Goal: Information Seeking & Learning: Learn about a topic

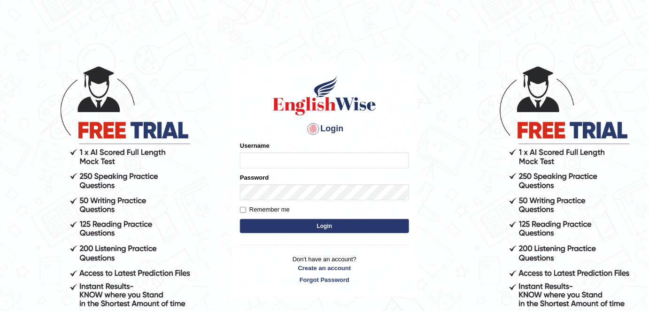
type input "alexa_"
click at [285, 227] on button "Login" at bounding box center [324, 226] width 169 height 14
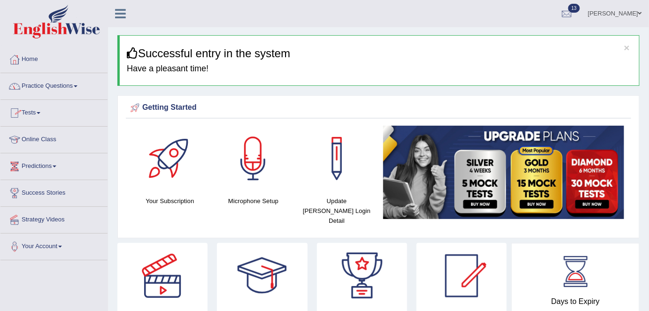
click at [45, 142] on link "Online Class" at bounding box center [53, 138] width 107 height 23
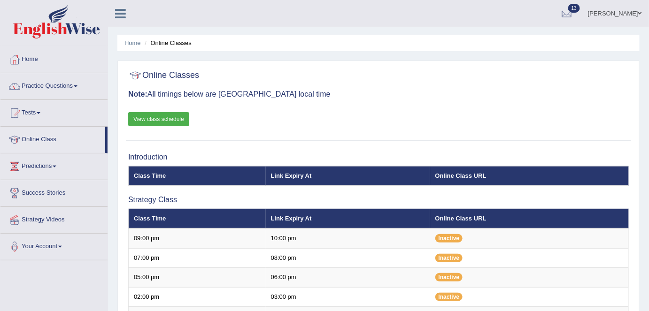
click at [46, 82] on link "Practice Questions" at bounding box center [53, 84] width 107 height 23
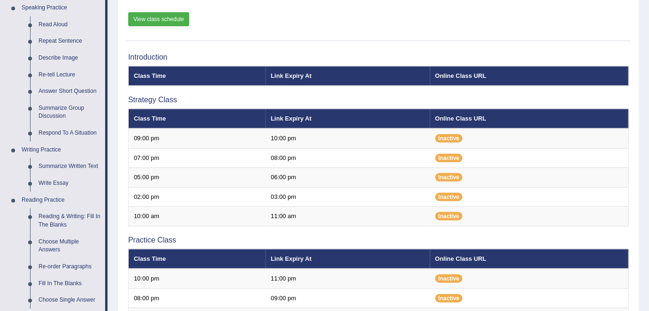
scroll to position [100, 0]
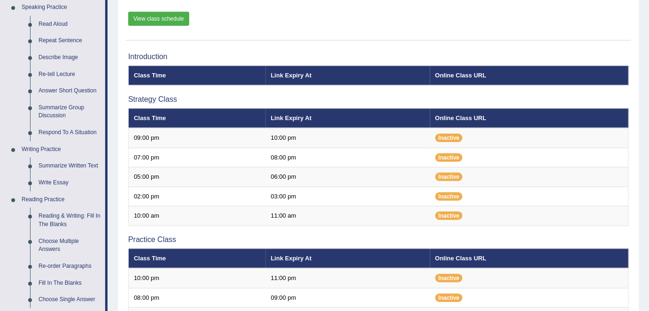
click at [62, 44] on link "Repeat Sentence" at bounding box center [69, 40] width 71 height 17
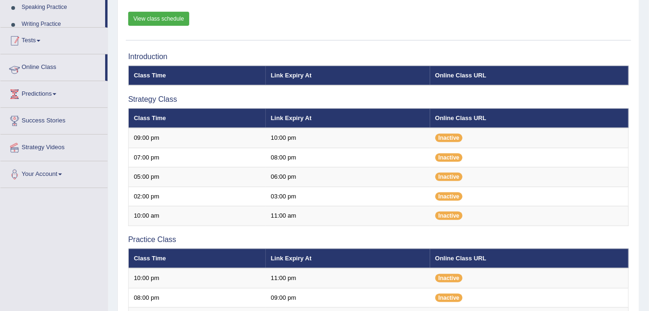
scroll to position [233, 0]
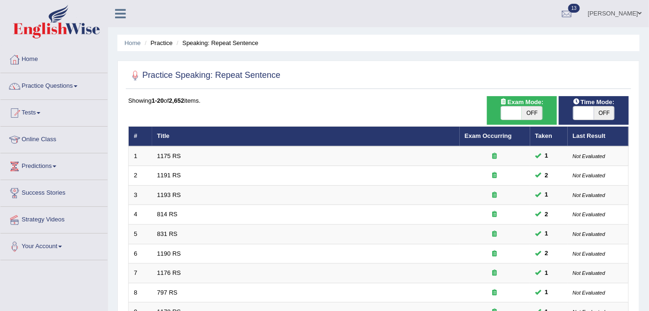
click at [528, 113] on span "OFF" at bounding box center [532, 113] width 21 height 13
checkbox input "true"
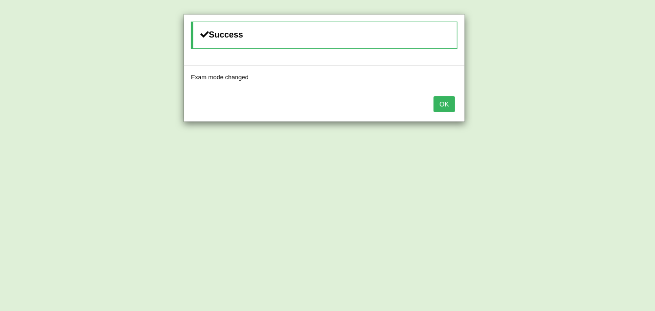
click at [448, 103] on button "OK" at bounding box center [445, 104] width 22 height 16
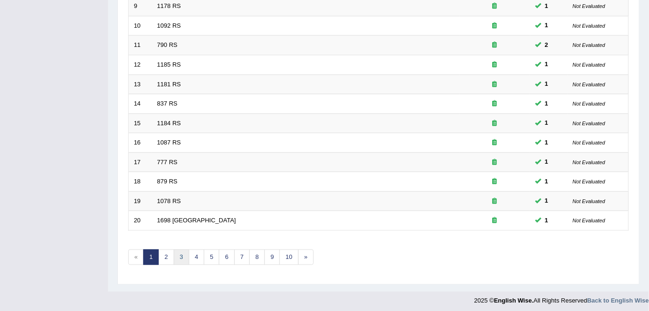
click at [179, 251] on link "3" at bounding box center [181, 257] width 15 height 15
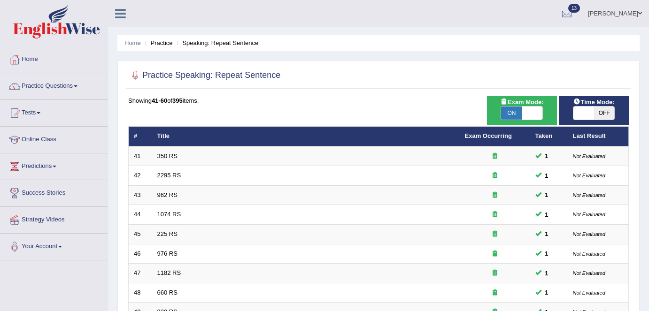
scroll to position [306, 0]
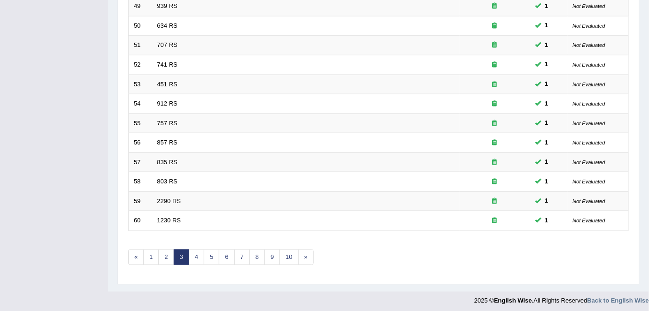
click at [162, 254] on link "2" at bounding box center [165, 257] width 15 height 15
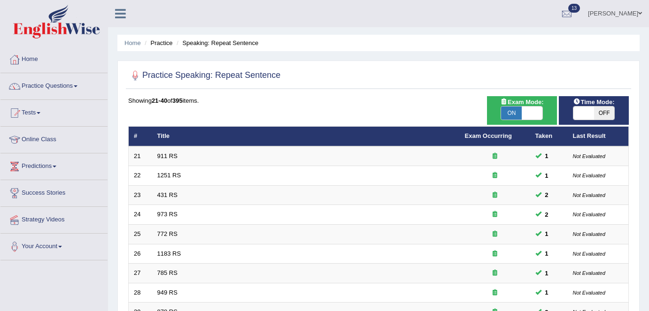
scroll to position [306, 0]
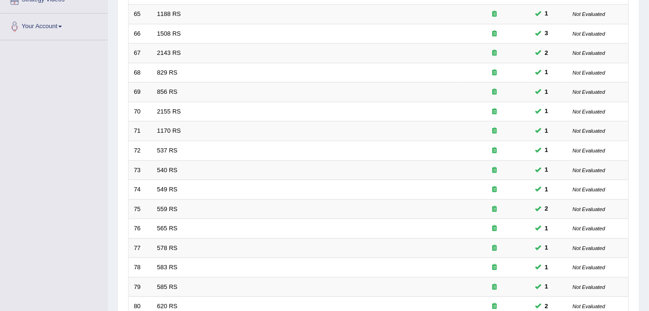
scroll to position [306, 0]
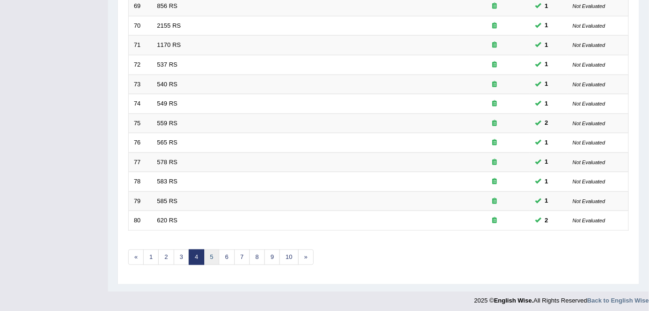
click at [212, 253] on link "5" at bounding box center [211, 257] width 15 height 15
click at [220, 255] on link "6" at bounding box center [226, 257] width 15 height 15
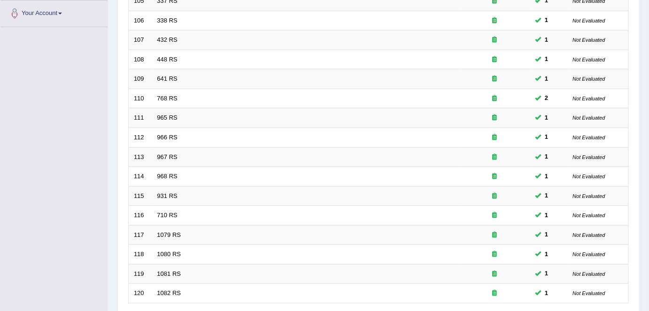
scroll to position [306, 0]
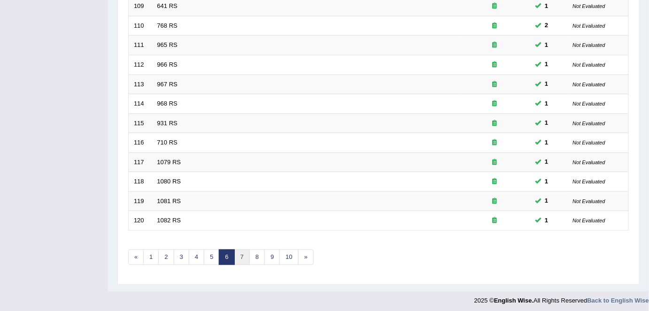
click at [244, 253] on link "7" at bounding box center [241, 257] width 15 height 15
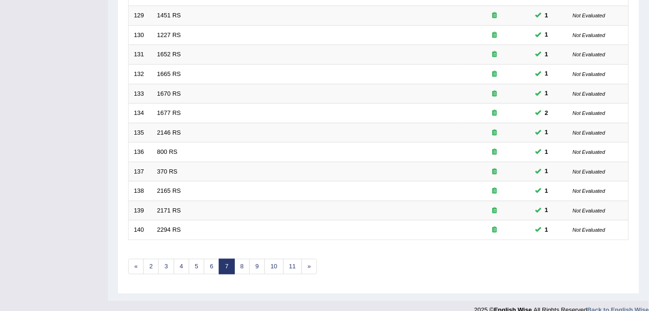
scroll to position [306, 0]
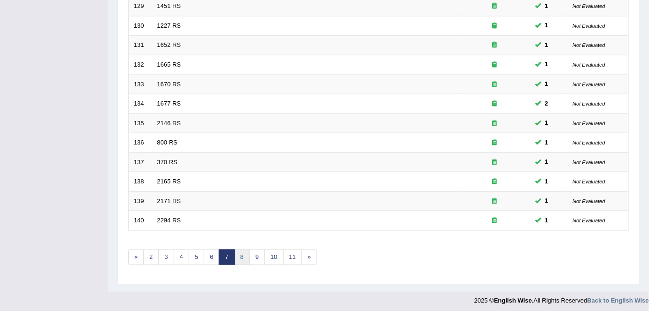
click at [244, 253] on link "8" at bounding box center [241, 257] width 15 height 15
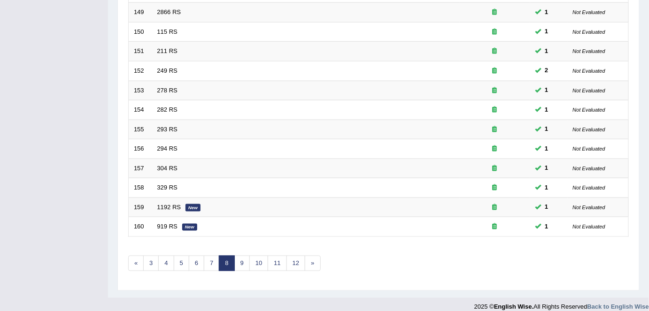
scroll to position [306, 0]
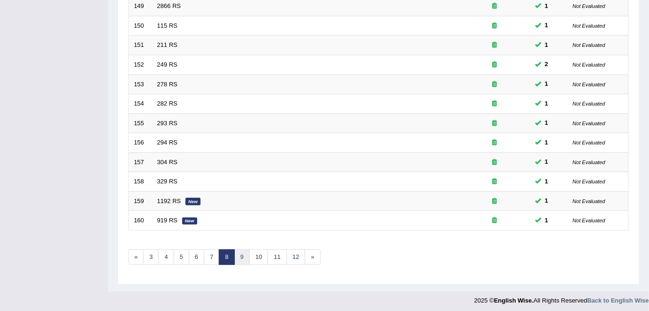
click at [239, 253] on link "9" at bounding box center [241, 257] width 15 height 15
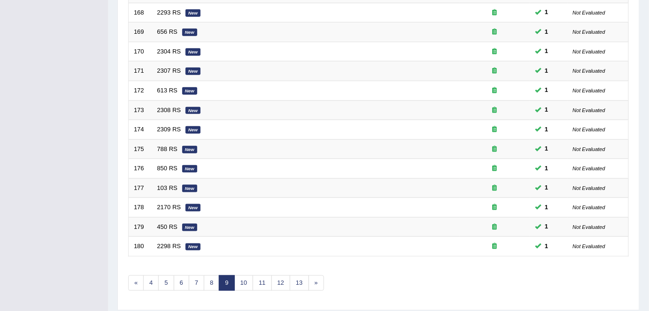
scroll to position [306, 0]
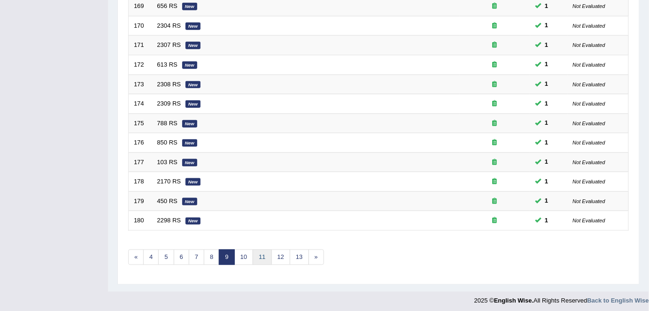
click at [261, 253] on link "11" at bounding box center [262, 257] width 19 height 15
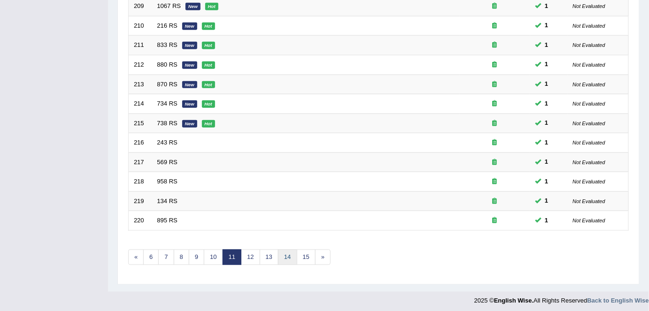
click at [279, 255] on link "14" at bounding box center [287, 257] width 19 height 15
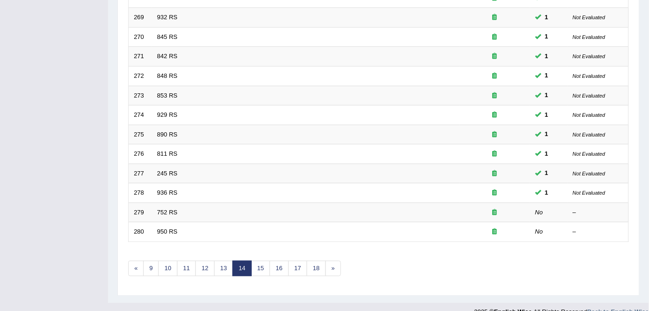
scroll to position [306, 0]
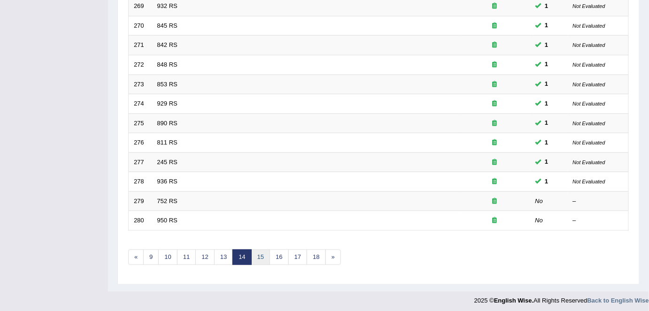
click at [257, 256] on link "15" at bounding box center [260, 257] width 19 height 15
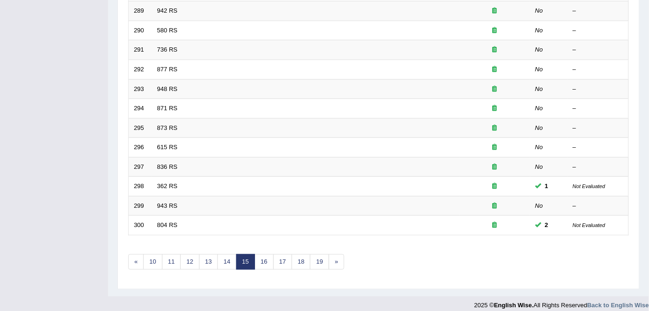
scroll to position [306, 0]
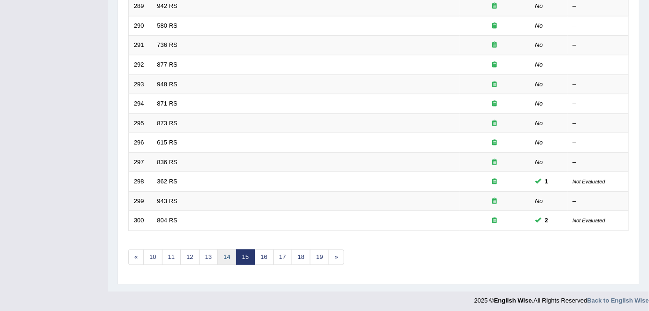
click at [224, 251] on link "14" at bounding box center [226, 257] width 19 height 15
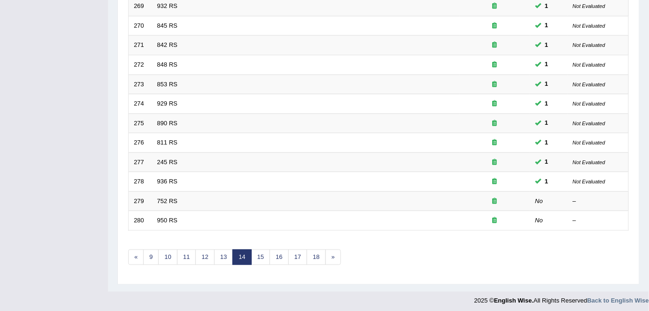
click at [165, 198] on link "752 RS" at bounding box center [167, 201] width 20 height 7
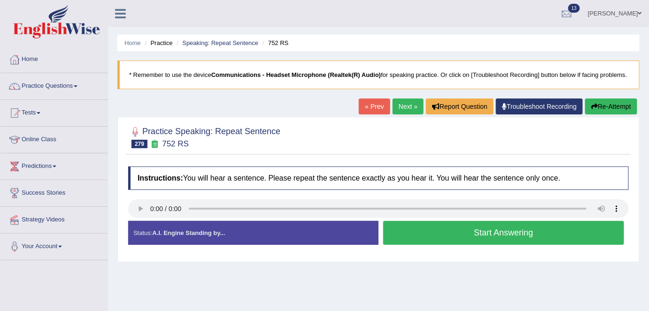
click at [548, 232] on button "Start Answering" at bounding box center [503, 233] width 241 height 24
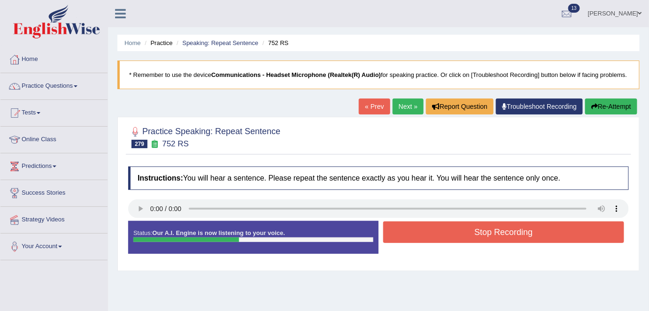
click at [548, 232] on button "Stop Recording" at bounding box center [503, 233] width 241 height 22
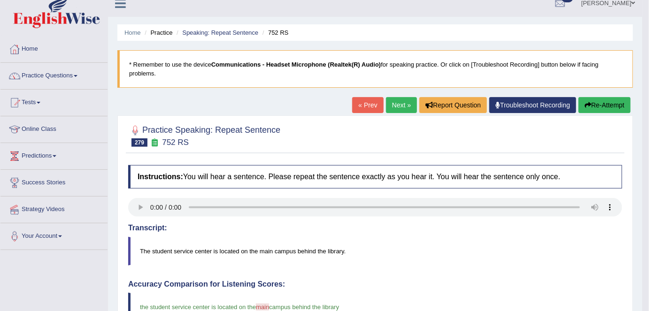
scroll to position [10, 0]
click at [394, 105] on link "Next »" at bounding box center [401, 106] width 31 height 16
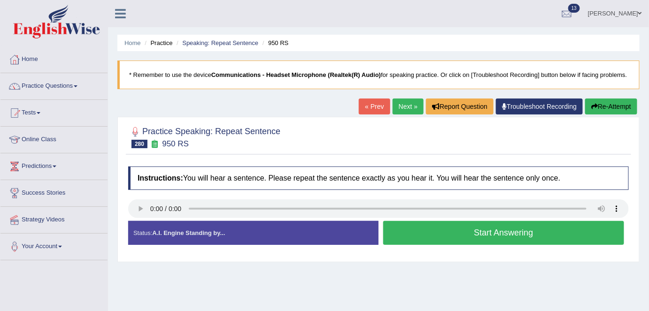
click at [494, 236] on button "Start Answering" at bounding box center [503, 233] width 241 height 24
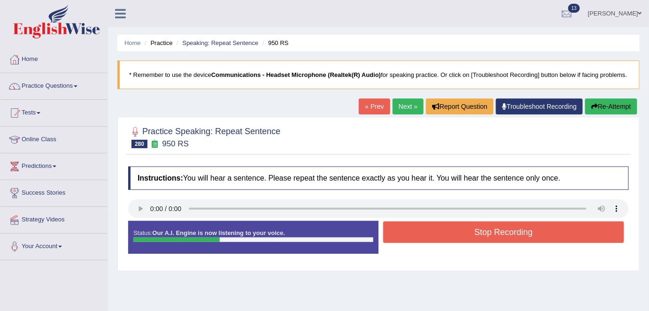
click at [494, 236] on button "Stop Recording" at bounding box center [503, 233] width 241 height 22
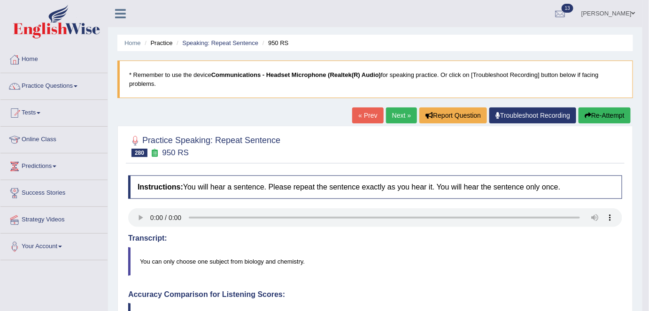
click at [400, 121] on link "Next »" at bounding box center [401, 116] width 31 height 16
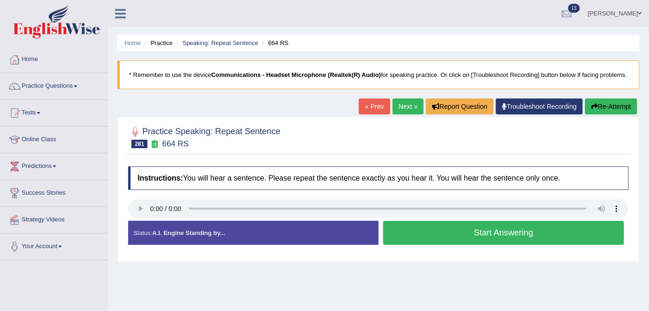
click at [519, 234] on button "Start Answering" at bounding box center [503, 233] width 241 height 24
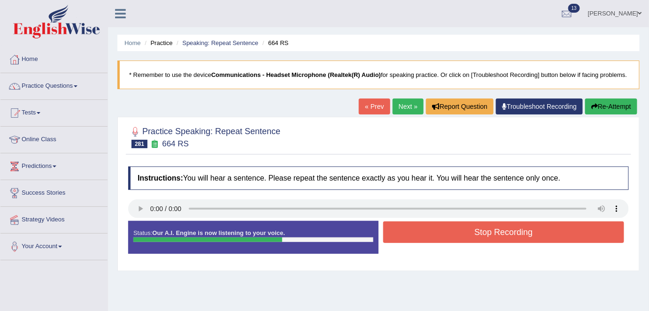
click at [519, 234] on button "Stop Recording" at bounding box center [503, 233] width 241 height 22
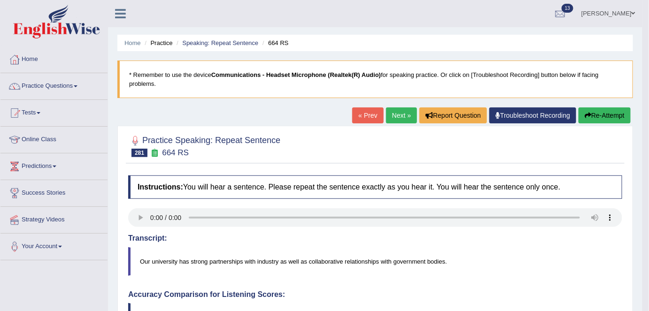
click at [602, 114] on button "Re-Attempt" at bounding box center [604, 116] width 52 height 16
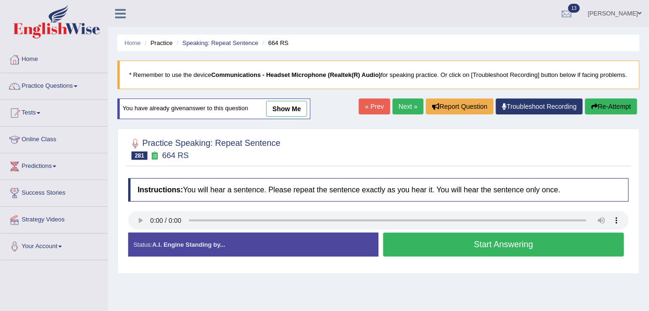
click at [439, 246] on button "Start Answering" at bounding box center [503, 245] width 241 height 24
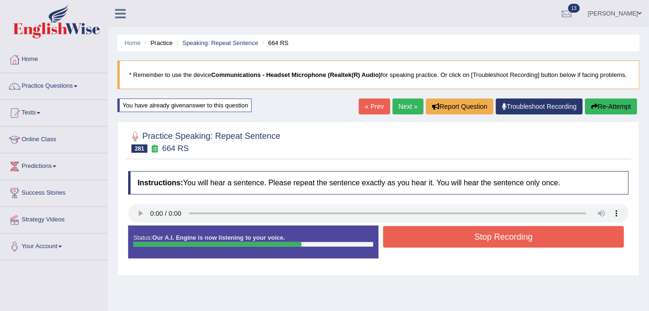
click at [439, 246] on button "Stop Recording" at bounding box center [503, 237] width 241 height 22
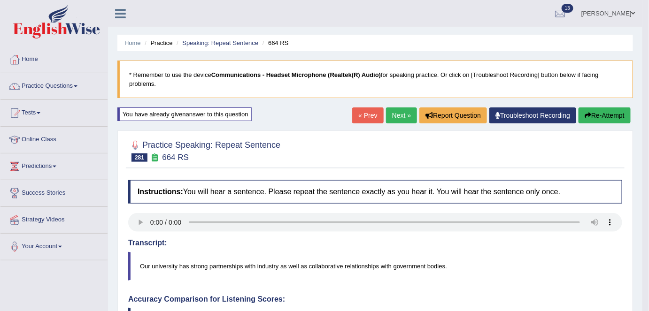
click at [403, 112] on link "Next »" at bounding box center [401, 116] width 31 height 16
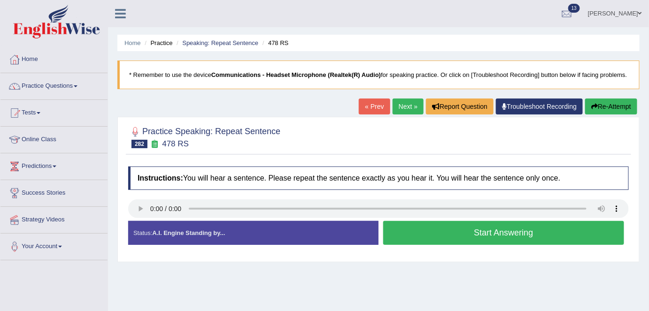
click at [577, 225] on button "Start Answering" at bounding box center [503, 233] width 241 height 24
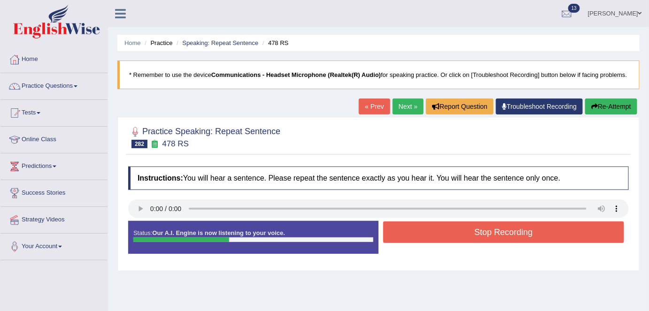
click at [576, 229] on button "Stop Recording" at bounding box center [503, 233] width 241 height 22
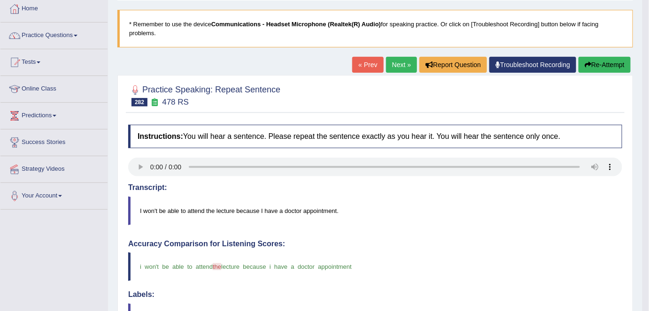
scroll to position [41, 0]
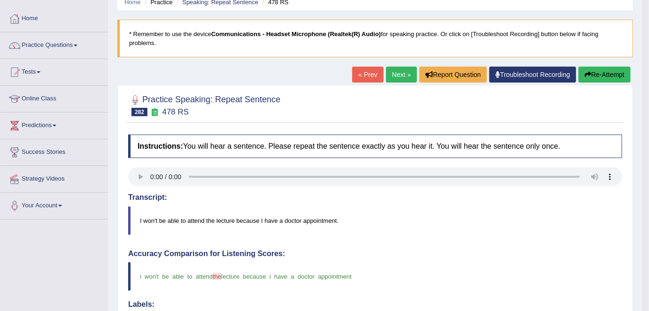
click at [389, 73] on link "Next »" at bounding box center [401, 75] width 31 height 16
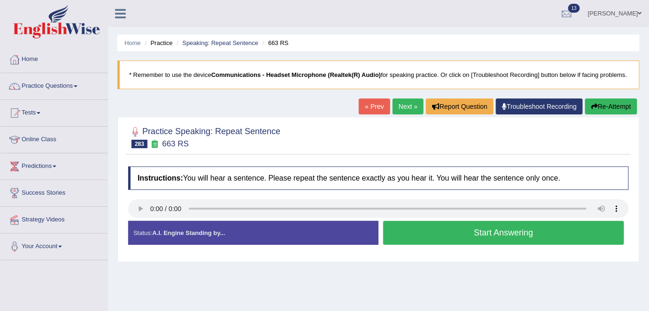
click at [537, 233] on button "Start Answering" at bounding box center [503, 233] width 241 height 24
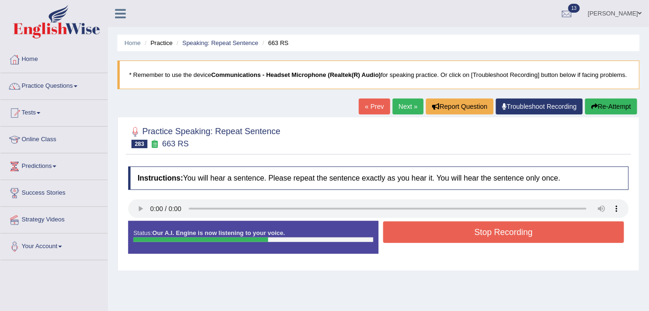
click at [537, 233] on button "Stop Recording" at bounding box center [503, 233] width 241 height 22
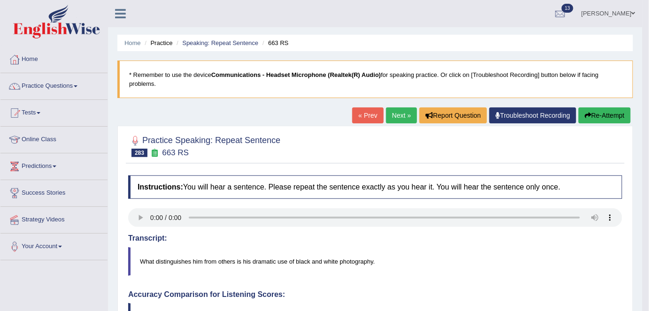
click at [403, 113] on link "Next »" at bounding box center [401, 116] width 31 height 16
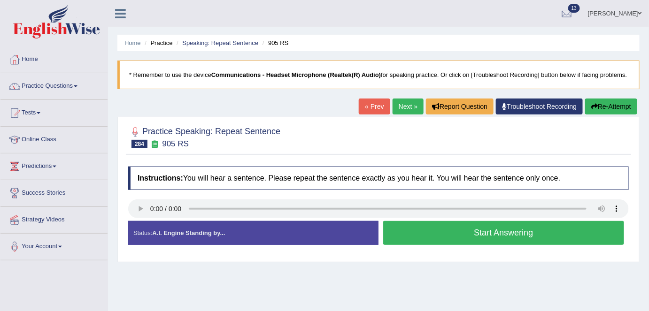
click at [423, 237] on button "Start Answering" at bounding box center [503, 233] width 241 height 24
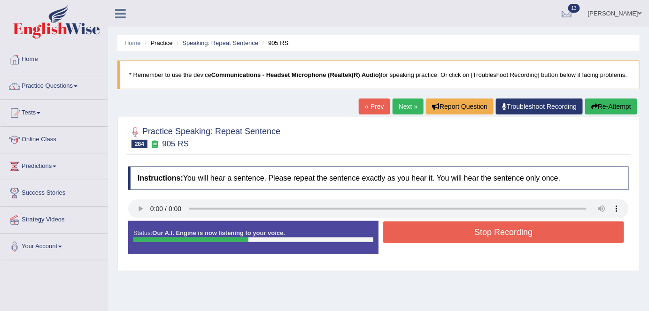
click at [423, 237] on button "Stop Recording" at bounding box center [503, 233] width 241 height 22
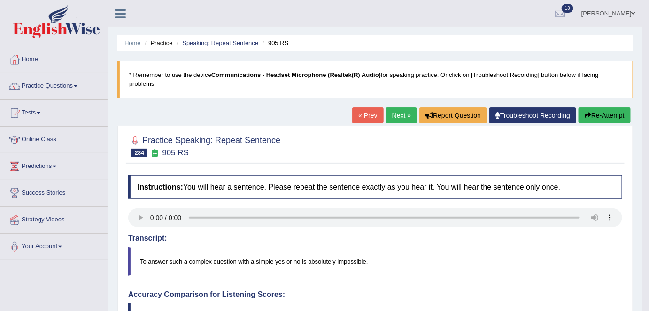
click at [601, 116] on button "Re-Attempt" at bounding box center [604, 116] width 52 height 16
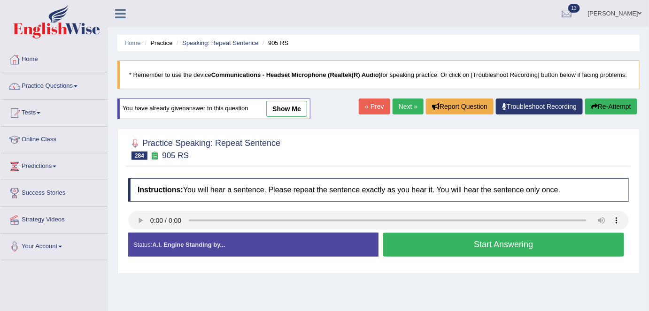
click at [473, 246] on button "Start Answering" at bounding box center [503, 245] width 241 height 24
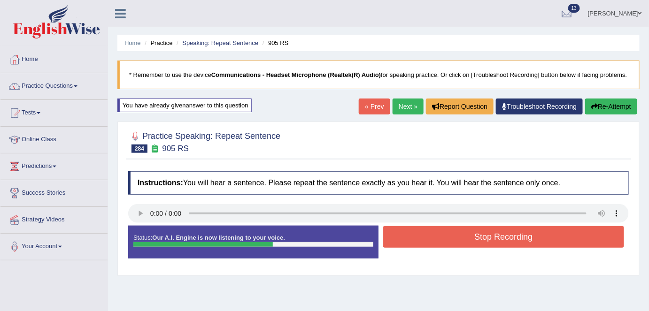
click at [473, 246] on button "Stop Recording" at bounding box center [503, 237] width 241 height 22
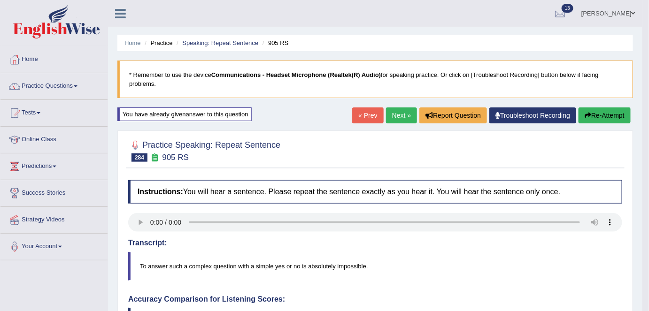
click at [394, 120] on link "Next »" at bounding box center [401, 116] width 31 height 16
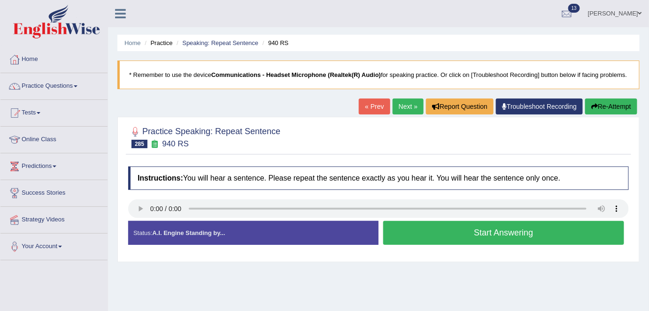
click at [418, 233] on button "Start Answering" at bounding box center [503, 233] width 241 height 24
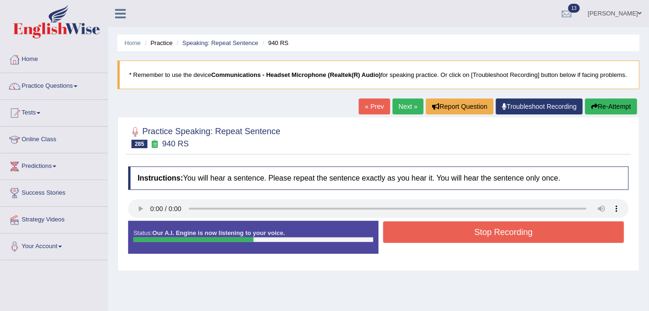
click at [418, 233] on button "Stop Recording" at bounding box center [503, 233] width 241 height 22
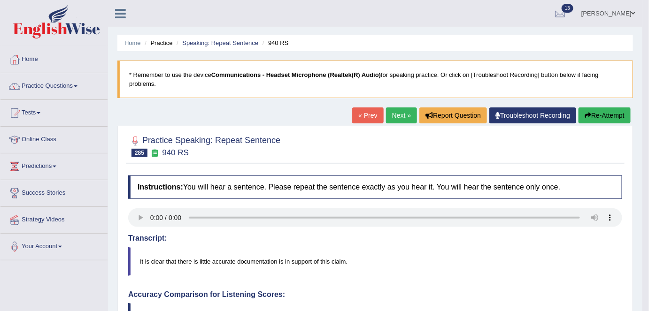
click at [396, 117] on link "Next »" at bounding box center [401, 116] width 31 height 16
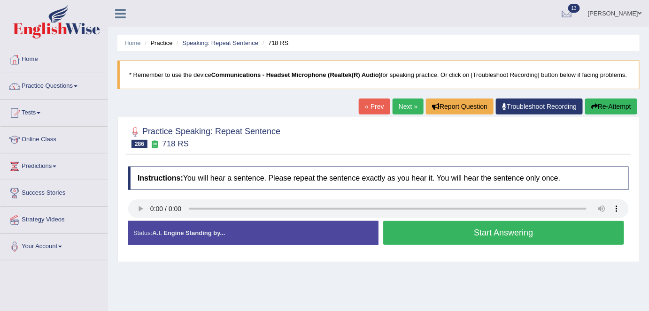
click at [536, 230] on button "Start Answering" at bounding box center [503, 233] width 241 height 24
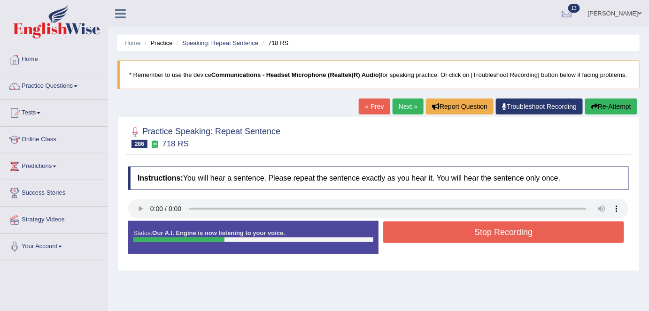
click at [536, 230] on button "Stop Recording" at bounding box center [503, 233] width 241 height 22
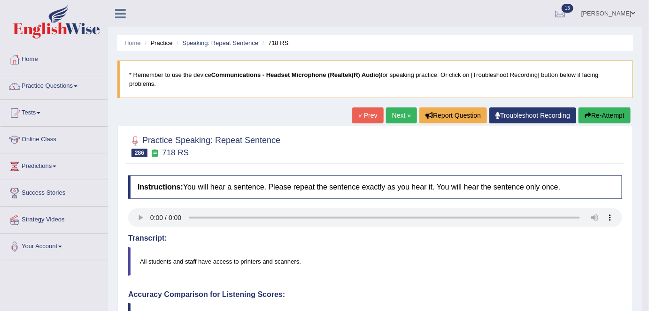
click at [400, 113] on link "Next »" at bounding box center [401, 116] width 31 height 16
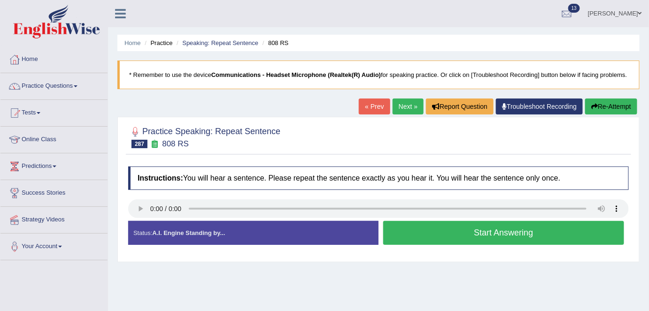
click at [511, 230] on button "Start Answering" at bounding box center [503, 233] width 241 height 24
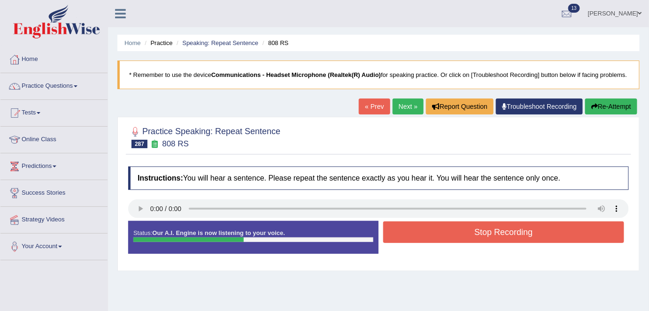
click at [511, 230] on button "Stop Recording" at bounding box center [503, 233] width 241 height 22
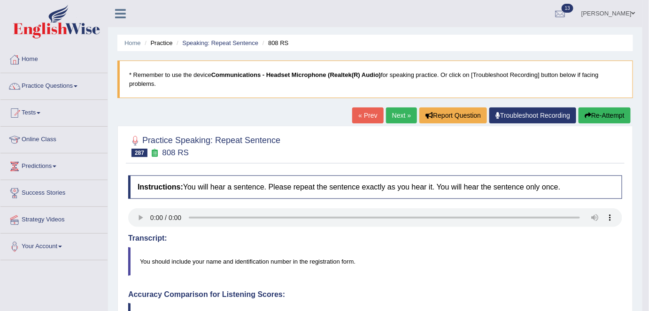
click at [403, 114] on link "Next »" at bounding box center [401, 116] width 31 height 16
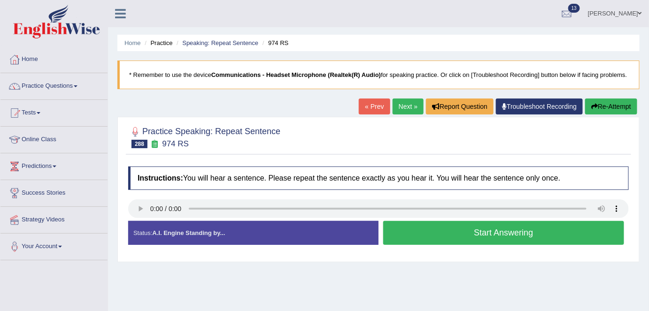
click at [460, 230] on button "Start Answering" at bounding box center [503, 233] width 241 height 24
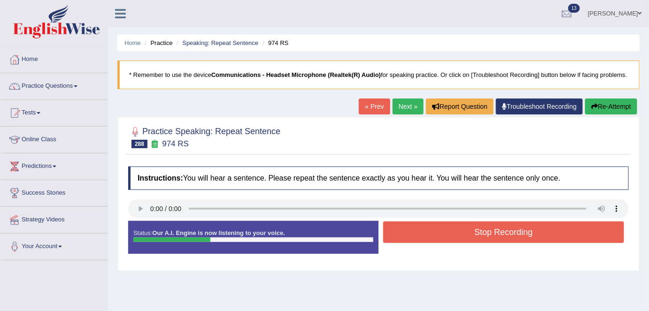
click at [460, 230] on button "Stop Recording" at bounding box center [503, 233] width 241 height 22
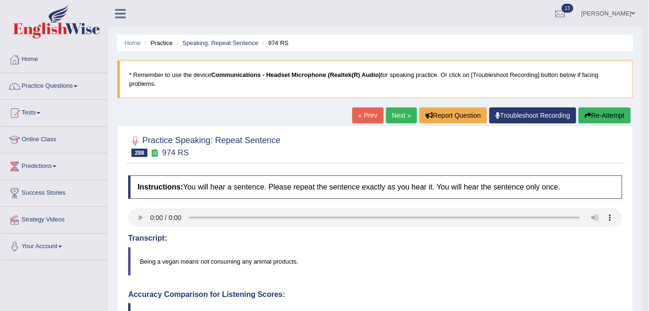
click at [393, 115] on link "Next »" at bounding box center [401, 116] width 31 height 16
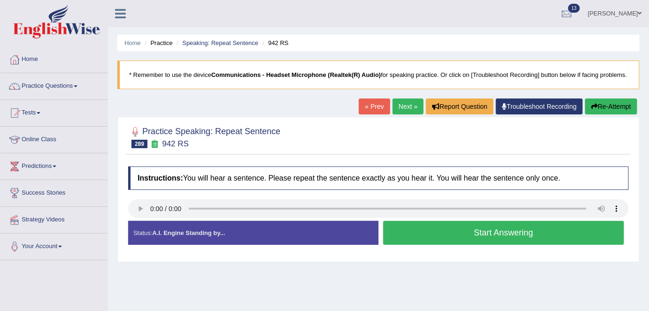
click at [428, 232] on button "Start Answering" at bounding box center [503, 233] width 241 height 24
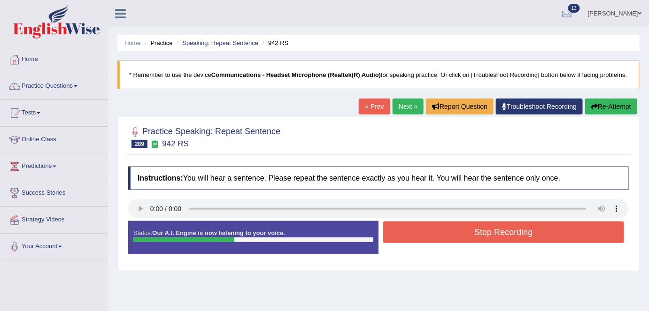
click at [428, 232] on button "Stop Recording" at bounding box center [503, 233] width 241 height 22
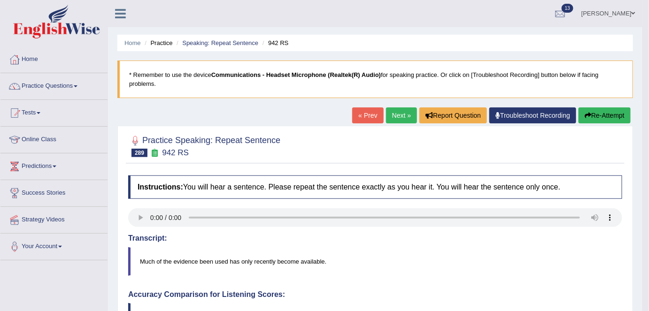
click at [394, 112] on link "Next »" at bounding box center [401, 116] width 31 height 16
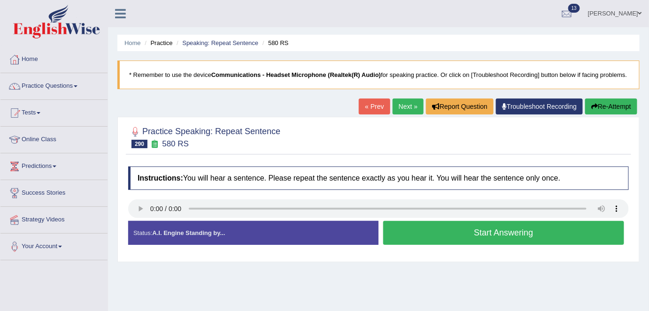
click at [451, 232] on button "Start Answering" at bounding box center [503, 233] width 241 height 24
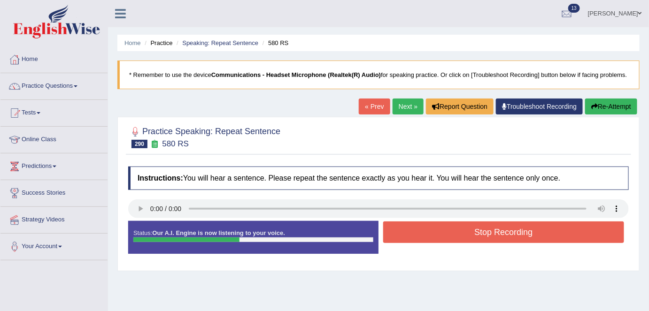
click at [451, 232] on button "Stop Recording" at bounding box center [503, 233] width 241 height 22
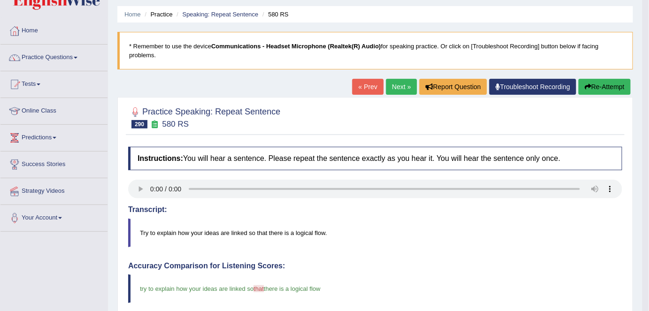
scroll to position [29, 0]
click at [400, 85] on link "Next »" at bounding box center [401, 87] width 31 height 16
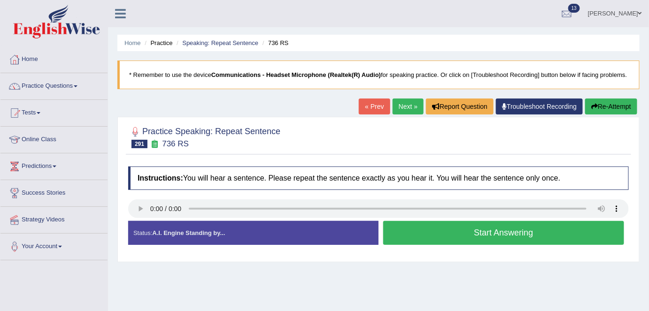
click at [430, 234] on button "Start Answering" at bounding box center [503, 233] width 241 height 24
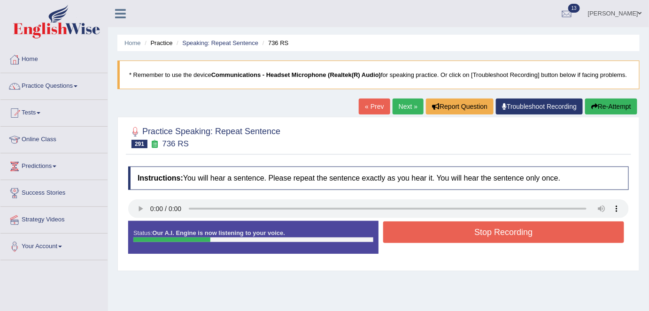
click at [430, 234] on button "Stop Recording" at bounding box center [503, 233] width 241 height 22
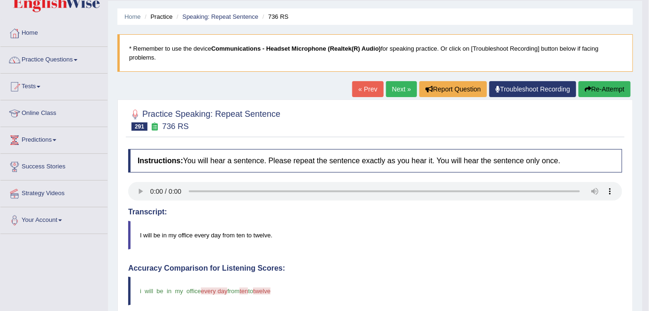
scroll to position [19, 0]
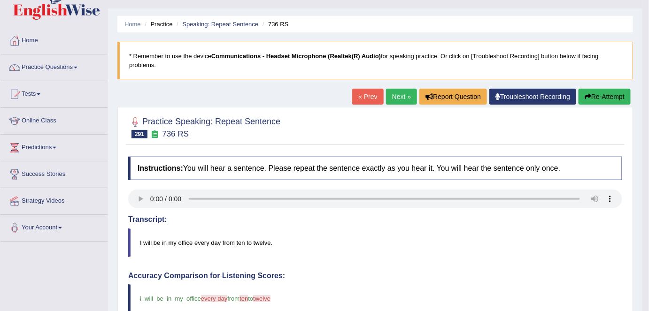
click at [602, 98] on button "Re-Attempt" at bounding box center [604, 97] width 52 height 16
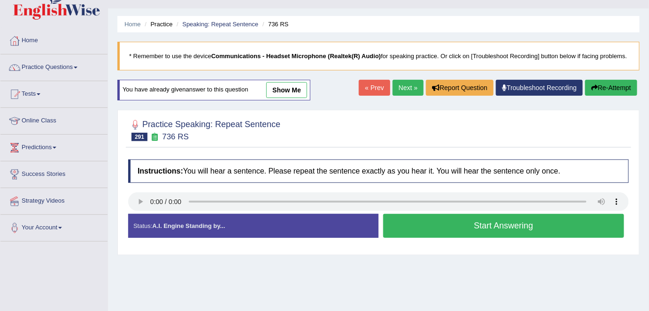
click at [407, 227] on button "Start Answering" at bounding box center [503, 226] width 241 height 24
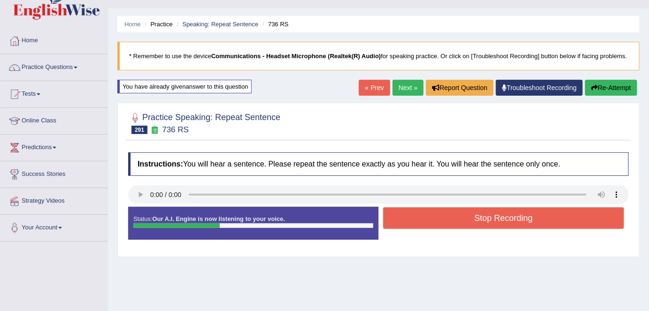
click at [407, 227] on button "Stop Recording" at bounding box center [503, 219] width 241 height 22
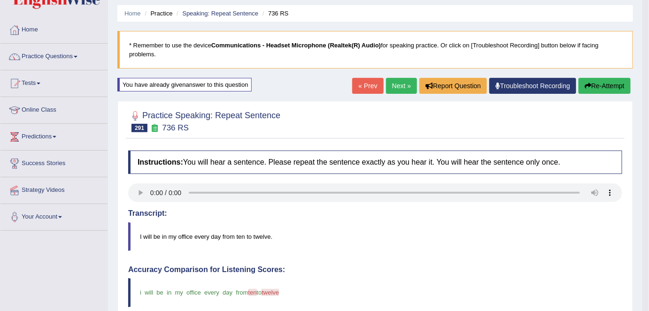
scroll to position [24, 0]
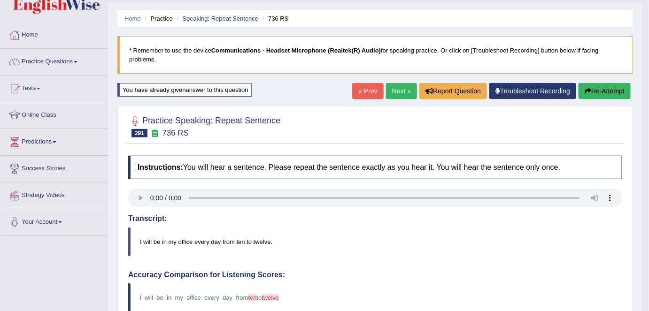
click at [402, 93] on link "Next »" at bounding box center [401, 91] width 31 height 16
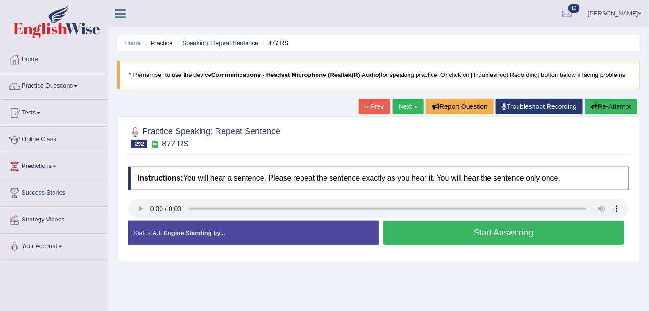
click at [420, 234] on button "Start Answering" at bounding box center [503, 233] width 241 height 24
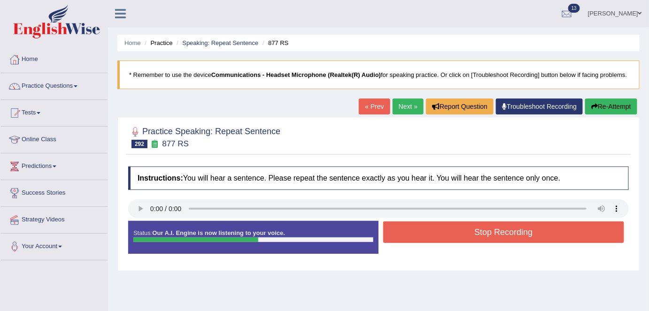
click at [420, 234] on button "Stop Recording" at bounding box center [503, 233] width 241 height 22
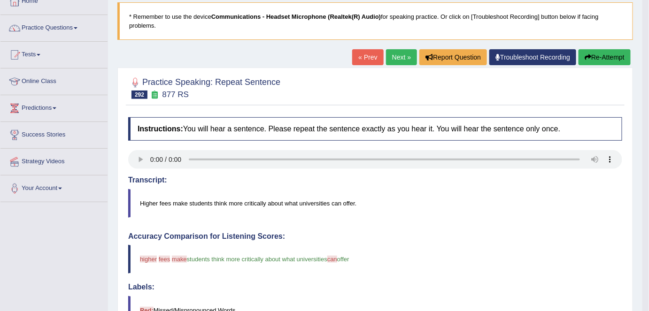
scroll to position [40, 0]
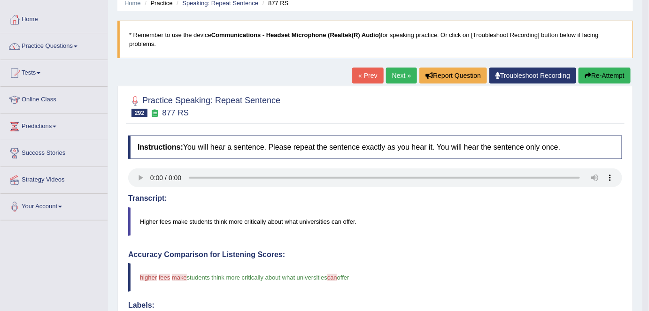
click at [604, 71] on button "Re-Attempt" at bounding box center [604, 76] width 52 height 16
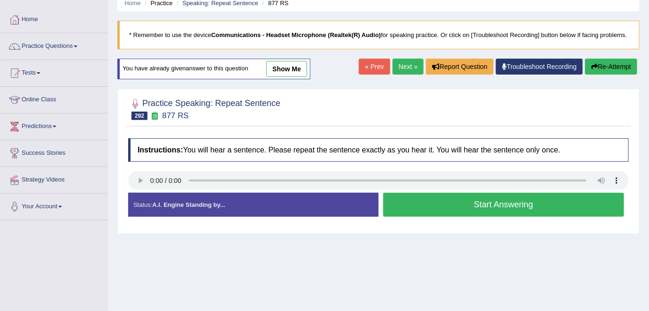
click at [492, 207] on button "Start Answering" at bounding box center [503, 205] width 241 height 24
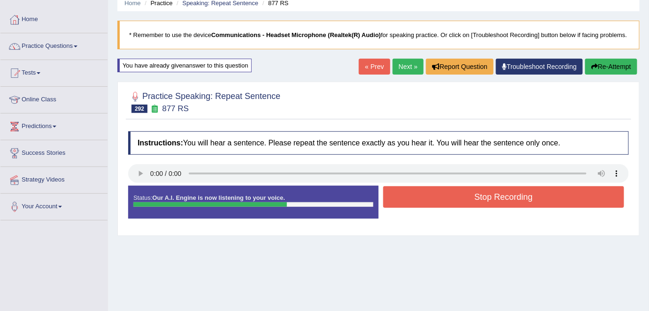
click at [492, 207] on button "Stop Recording" at bounding box center [503, 197] width 241 height 22
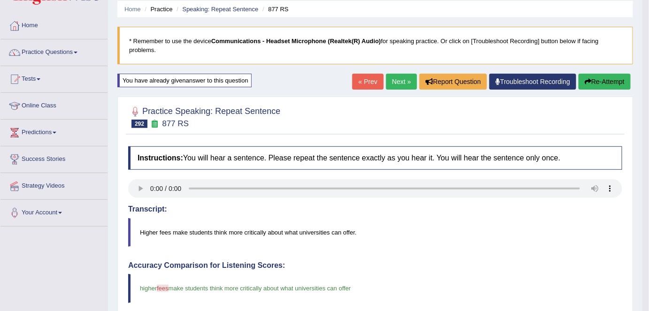
scroll to position [31, 0]
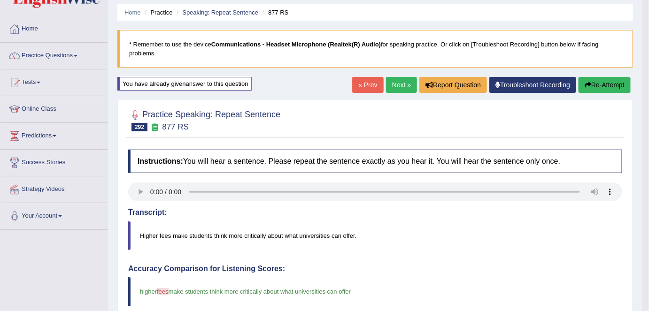
click at [399, 84] on link "Next »" at bounding box center [401, 85] width 31 height 16
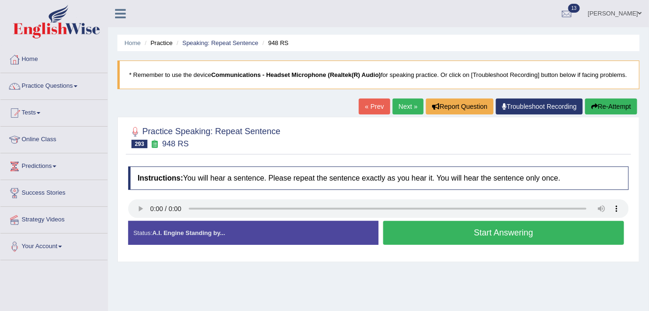
click at [417, 230] on button "Start Answering" at bounding box center [503, 233] width 241 height 24
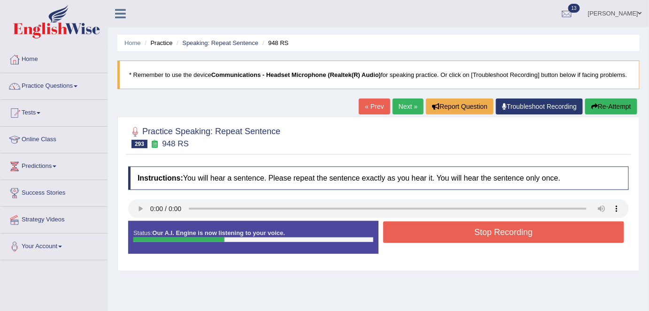
click at [417, 230] on button "Stop Recording" at bounding box center [503, 233] width 241 height 22
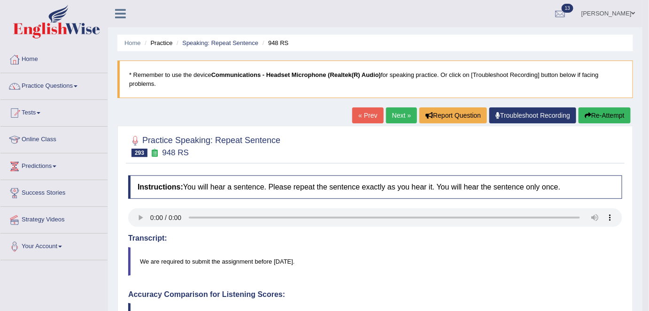
click at [404, 113] on link "Next »" at bounding box center [401, 116] width 31 height 16
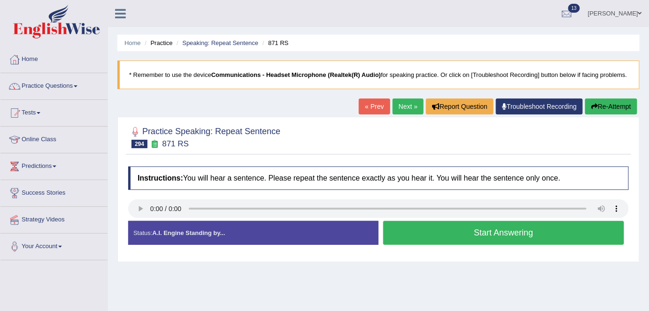
click at [434, 228] on button "Start Answering" at bounding box center [503, 233] width 241 height 24
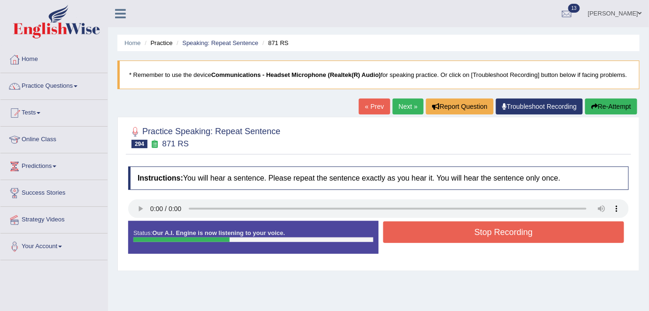
click at [434, 228] on button "Stop Recording" at bounding box center [503, 233] width 241 height 22
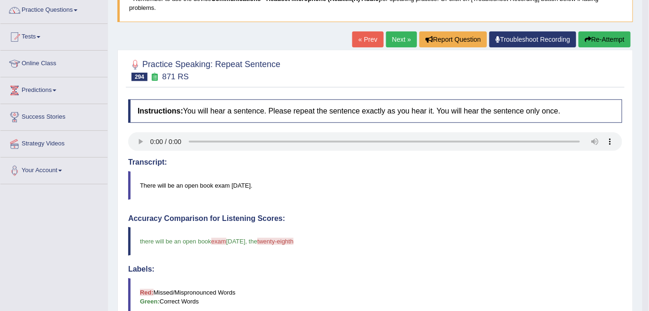
scroll to position [75, 0]
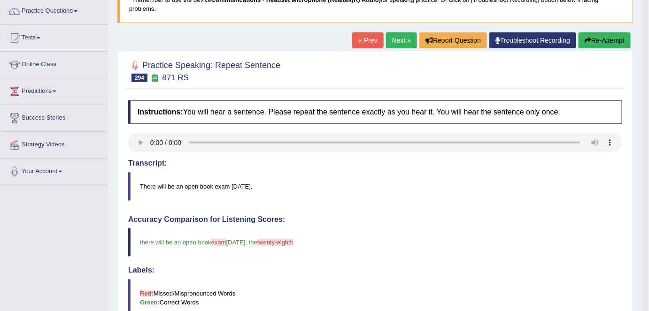
click at [607, 38] on button "Re-Attempt" at bounding box center [604, 40] width 52 height 16
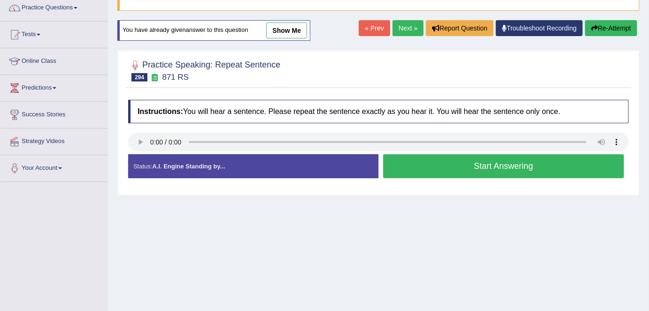
click at [505, 161] on button "Start Answering" at bounding box center [503, 166] width 241 height 24
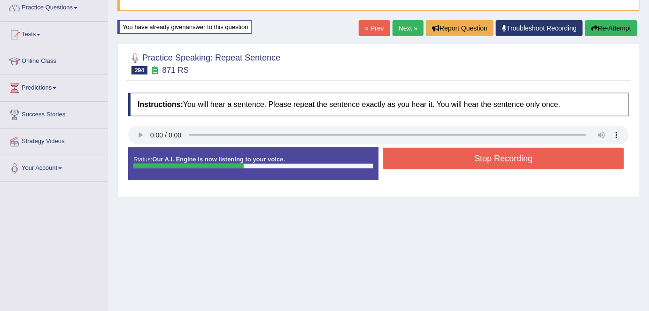
click at [505, 161] on button "Stop Recording" at bounding box center [503, 159] width 241 height 22
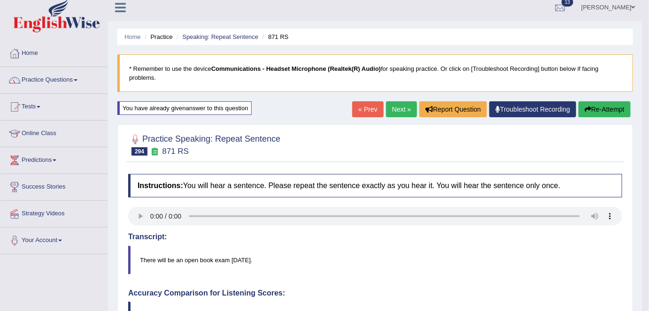
scroll to position [5, 0]
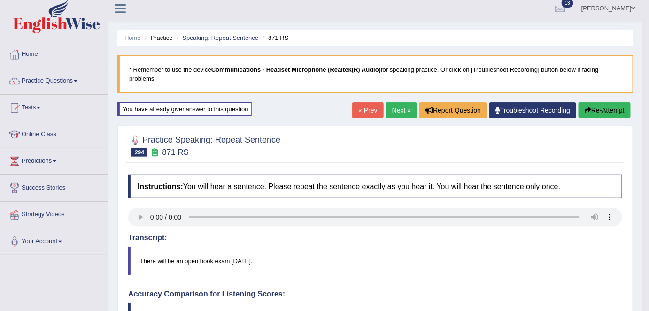
click at [399, 108] on link "Next »" at bounding box center [401, 110] width 31 height 16
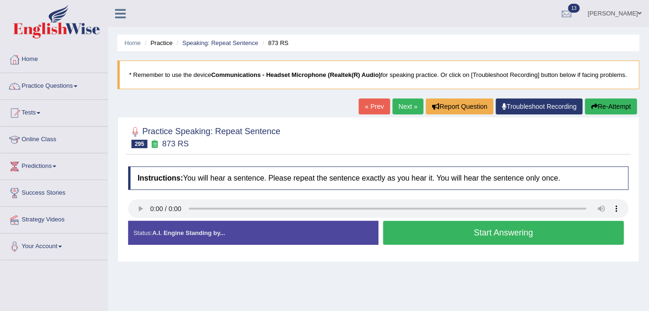
click at [423, 235] on button "Start Answering" at bounding box center [503, 233] width 241 height 24
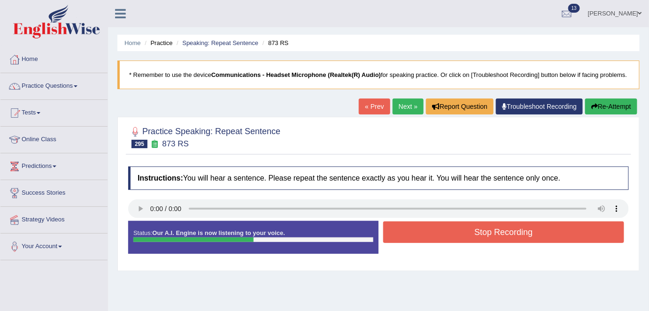
click at [423, 235] on button "Stop Recording" at bounding box center [503, 233] width 241 height 22
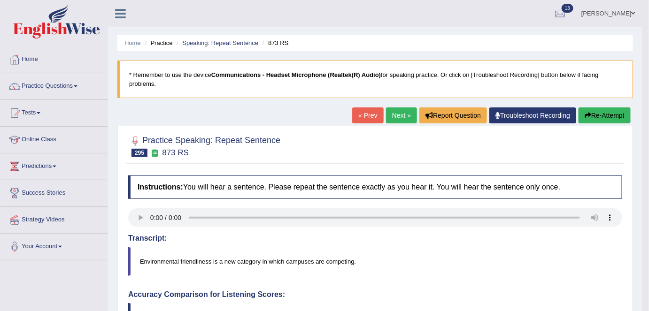
click at [400, 115] on link "Next »" at bounding box center [401, 116] width 31 height 16
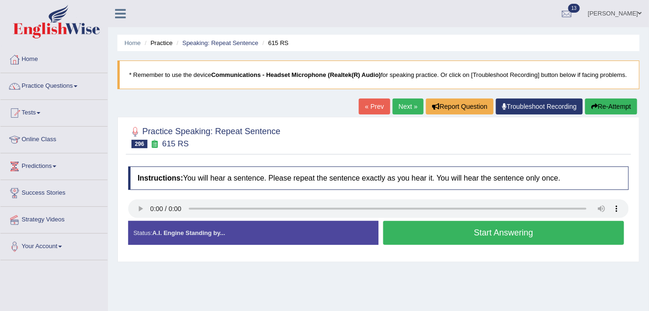
click at [478, 231] on button "Start Answering" at bounding box center [503, 233] width 241 height 24
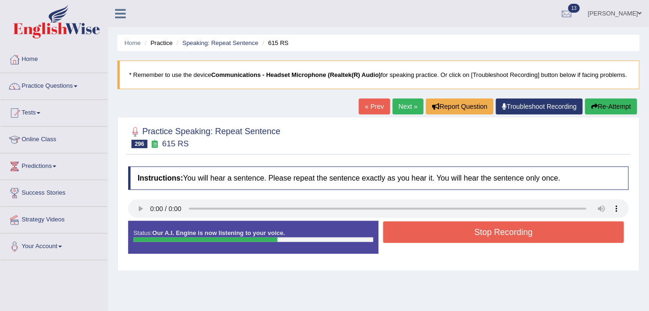
click at [478, 231] on button "Stop Recording" at bounding box center [503, 233] width 241 height 22
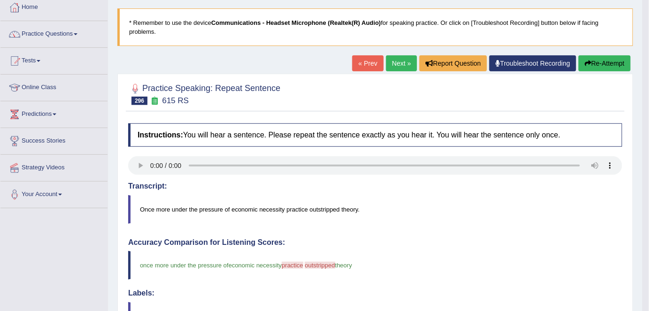
scroll to position [54, 0]
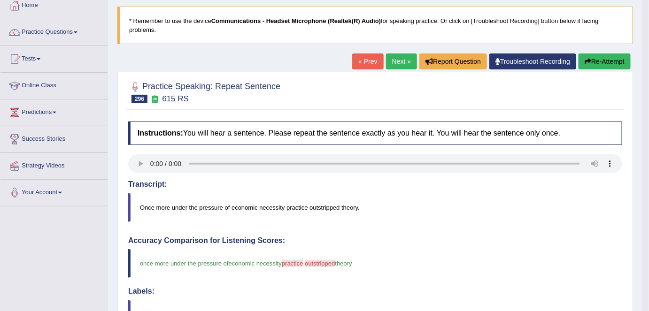
click at [397, 62] on link "Next »" at bounding box center [401, 62] width 31 height 16
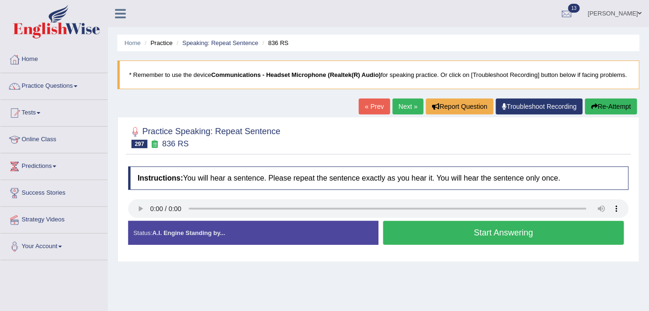
click at [465, 238] on button "Start Answering" at bounding box center [503, 233] width 241 height 24
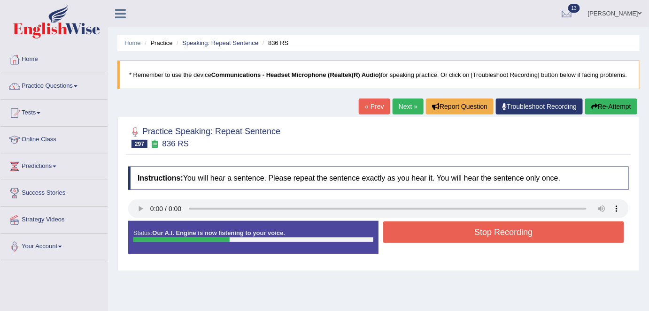
click at [465, 238] on button "Stop Recording" at bounding box center [503, 233] width 241 height 22
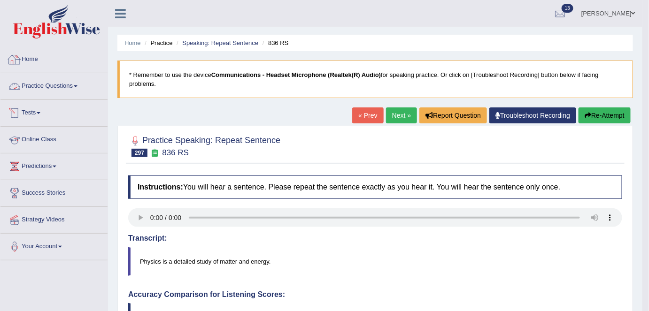
click at [48, 90] on link "Practice Questions" at bounding box center [53, 84] width 107 height 23
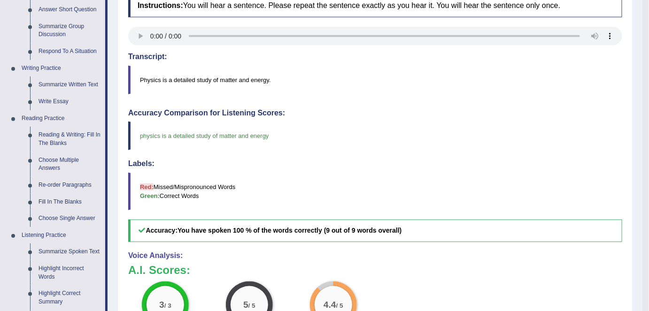
scroll to position [185, 0]
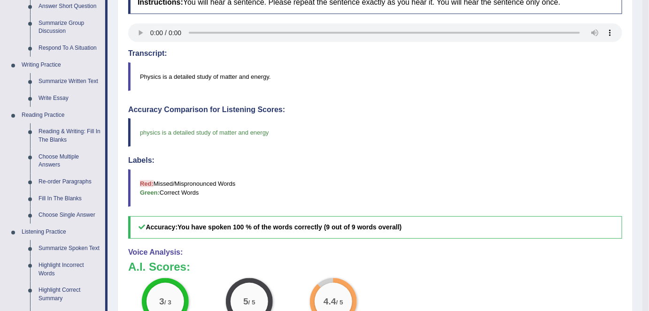
click at [68, 80] on link "Summarize Written Text" at bounding box center [69, 81] width 71 height 17
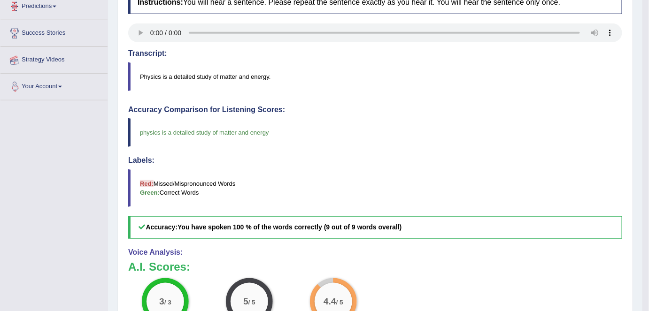
scroll to position [254, 0]
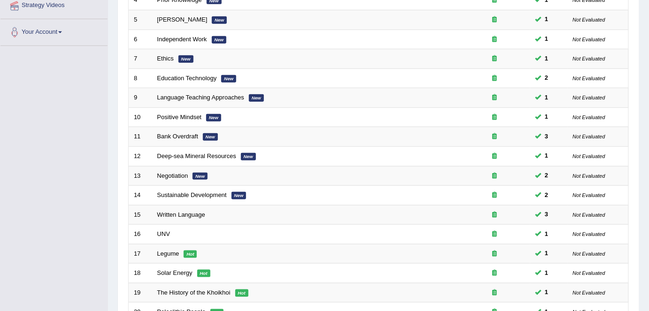
scroll to position [306, 0]
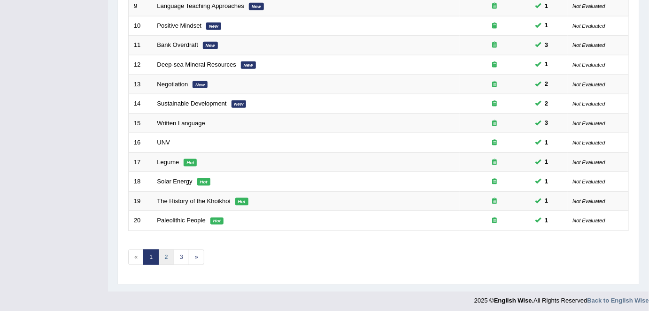
click at [163, 253] on link "2" at bounding box center [165, 257] width 15 height 15
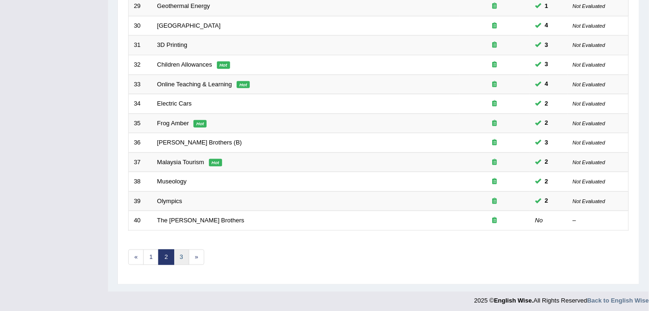
click at [181, 254] on link "3" at bounding box center [181, 257] width 15 height 15
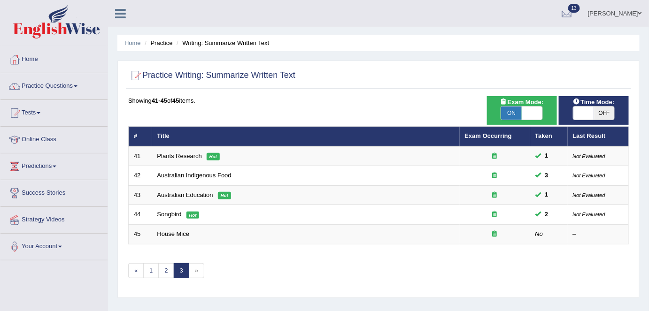
click at [545, 60] on div "Home Practice Writing: Summarize Written Text Practice Writing: Summarize Writt…" at bounding box center [378, 234] width 541 height 469
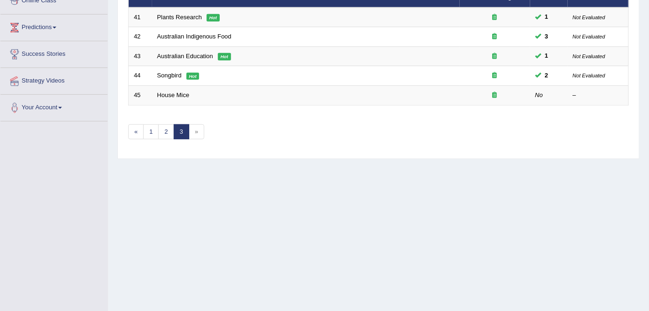
scroll to position [140, 0]
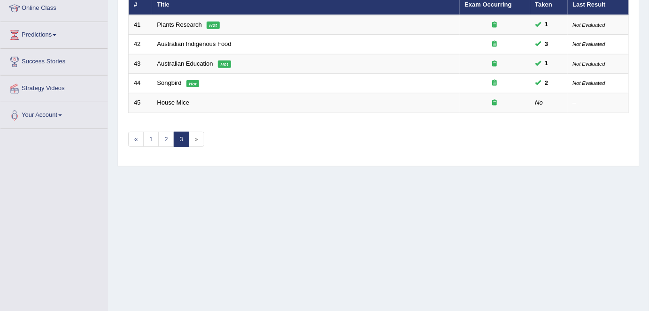
scroll to position [134, 0]
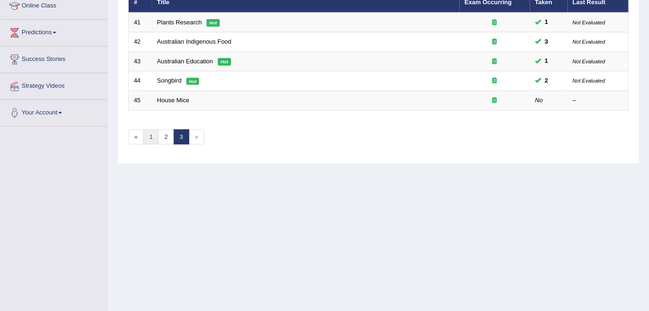
click at [151, 133] on link "1" at bounding box center [150, 137] width 15 height 15
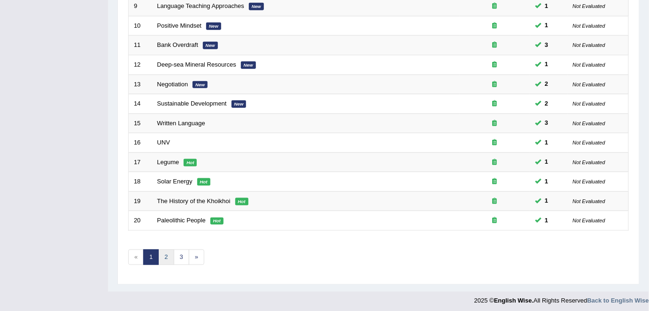
click at [162, 257] on link "2" at bounding box center [165, 257] width 15 height 15
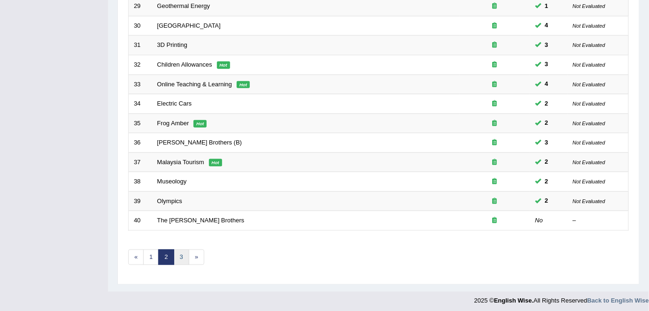
click at [177, 259] on link "3" at bounding box center [181, 257] width 15 height 15
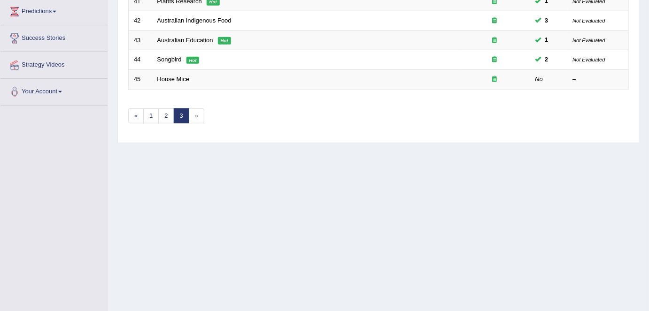
click at [170, 78] on link "House Mice" at bounding box center [173, 79] width 32 height 7
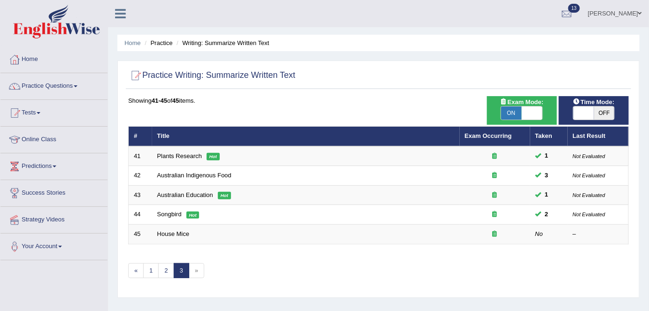
click at [601, 109] on span "OFF" at bounding box center [604, 113] width 21 height 13
checkbox input "true"
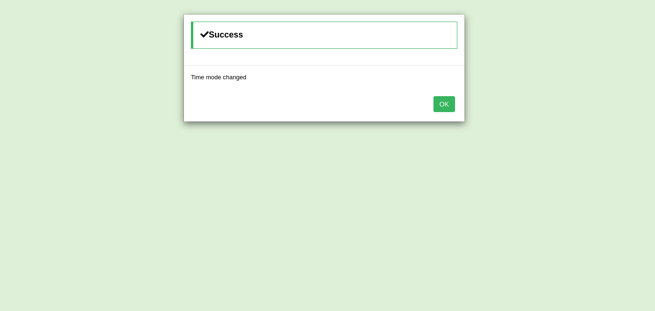
click at [443, 105] on button "OK" at bounding box center [445, 104] width 22 height 16
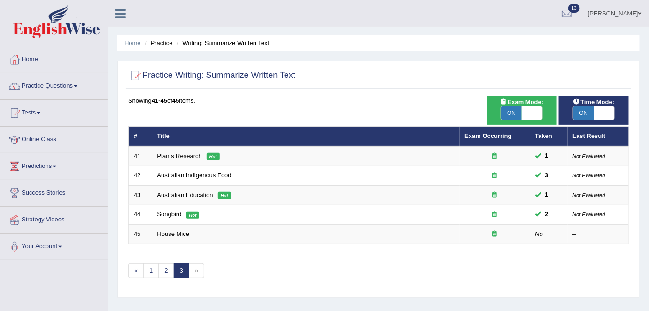
click at [167, 231] on link "House Mice" at bounding box center [173, 234] width 32 height 7
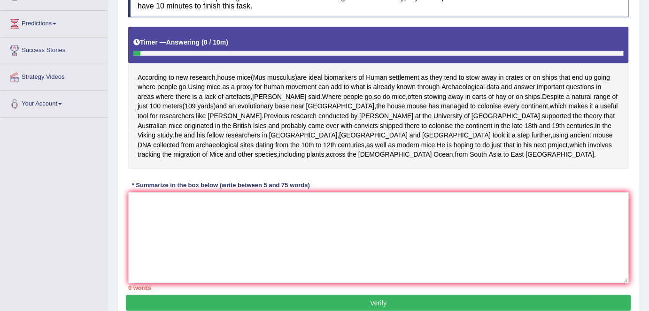
scroll to position [145, 0]
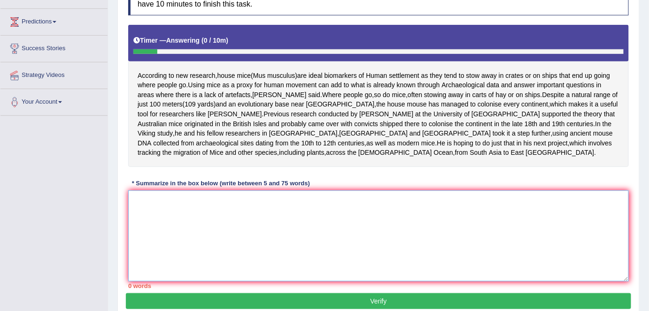
click at [270, 224] on textarea at bounding box center [378, 236] width 500 height 91
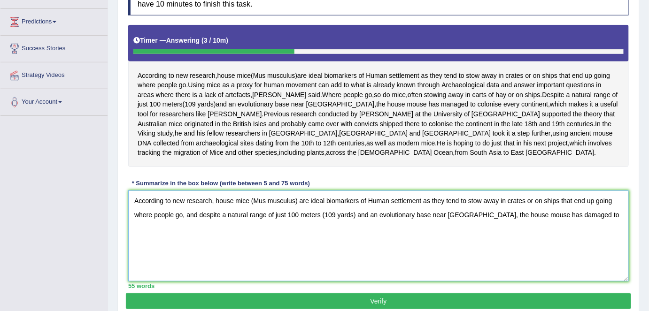
click at [544, 222] on textarea "According to new research, house mice (Mus musculus) are ideal biomarkers of Hu…" at bounding box center [378, 236] width 500 height 91
click at [556, 224] on textarea "According to new research, house mice (Mus musculus) are ideal biomarkers of Hu…" at bounding box center [378, 236] width 500 height 91
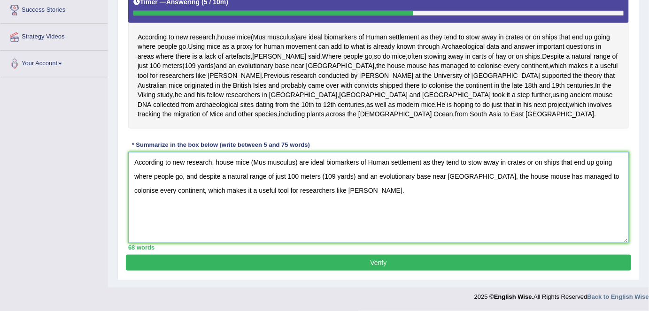
scroll to position [188, 0]
type textarea "According to new research, house mice (Mus musculus) are ideal biomarkers of Hu…"
click at [406, 269] on button "Verify" at bounding box center [378, 263] width 505 height 16
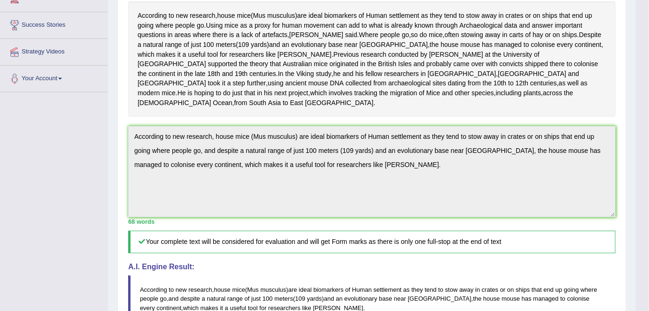
scroll to position [167, 0]
click at [119, 137] on div "Practice Writing: Summarize Written Text 45 House Mice Instructions: Read the p…" at bounding box center [371, 217] width 509 height 611
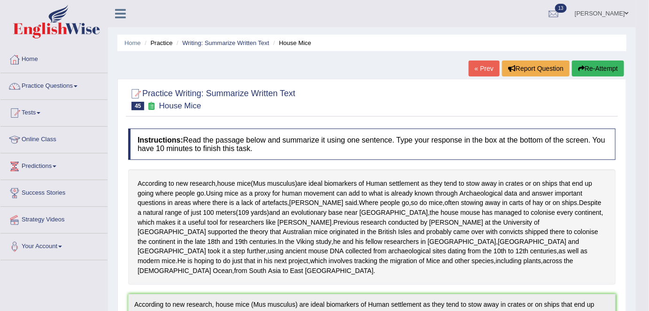
scroll to position [0, 0]
click at [596, 71] on button "Re-Attempt" at bounding box center [598, 69] width 52 height 16
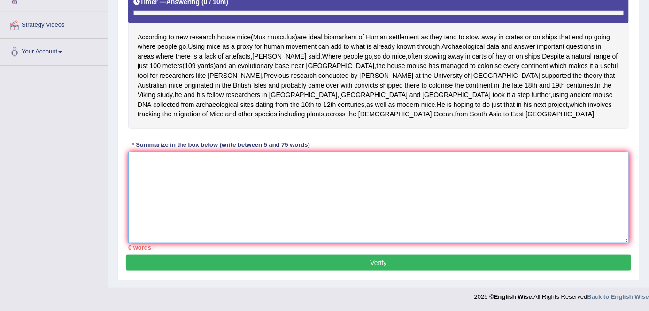
paste textarea "According to new research, house mice (Mus musculus) are ideal biomarkers of Hu…"
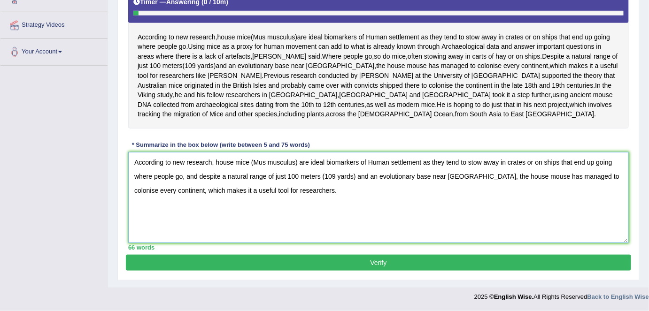
type textarea "According to new research, house mice (Mus musculus) are ideal biomarkers of Hu…"
click at [335, 263] on button "Verify" at bounding box center [378, 263] width 505 height 16
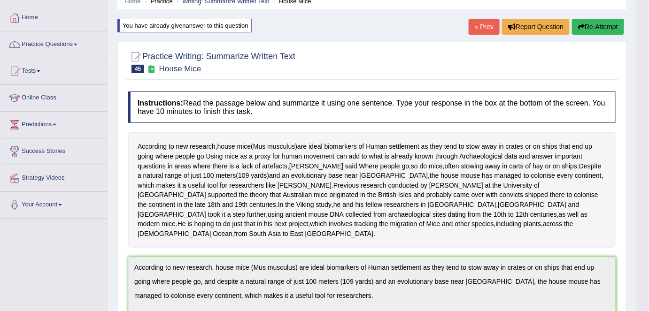
scroll to position [29, 0]
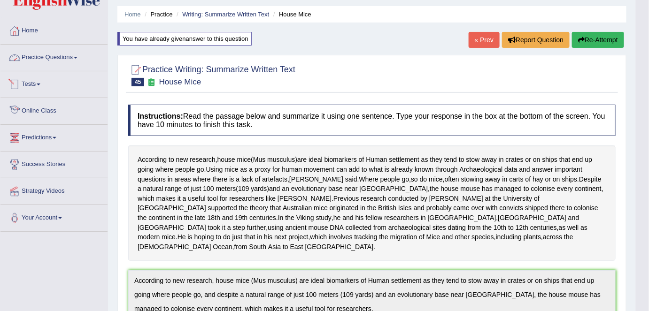
click at [74, 55] on link "Practice Questions" at bounding box center [53, 56] width 107 height 23
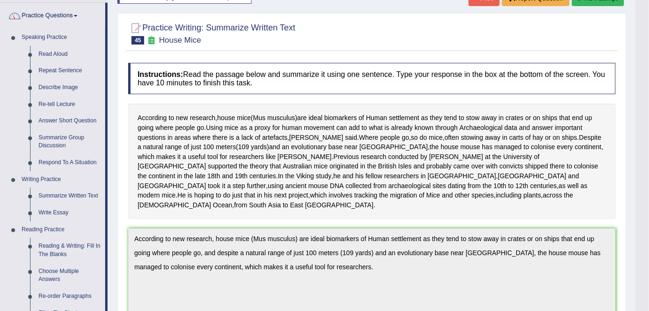
scroll to position [71, 0]
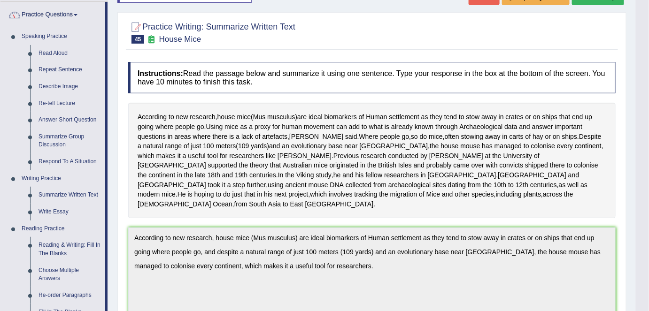
click at [64, 195] on link "Summarize Written Text" at bounding box center [69, 195] width 71 height 17
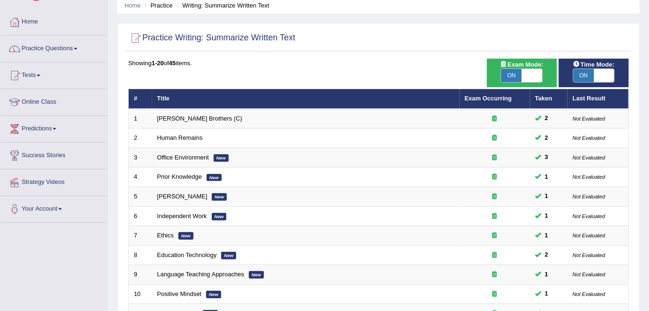
scroll to position [36, 0]
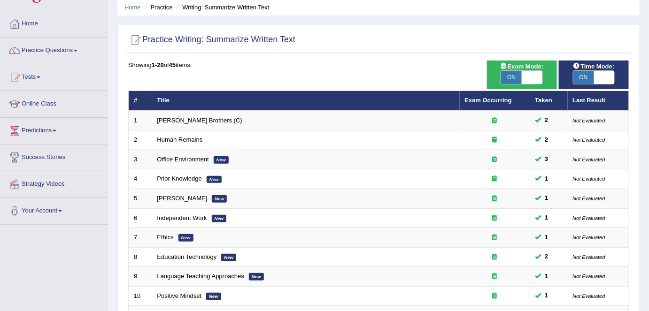
click at [512, 70] on div "ON OFF" at bounding box center [521, 77] width 42 height 14
click at [515, 80] on span "ON" at bounding box center [511, 77] width 21 height 13
checkbox input "false"
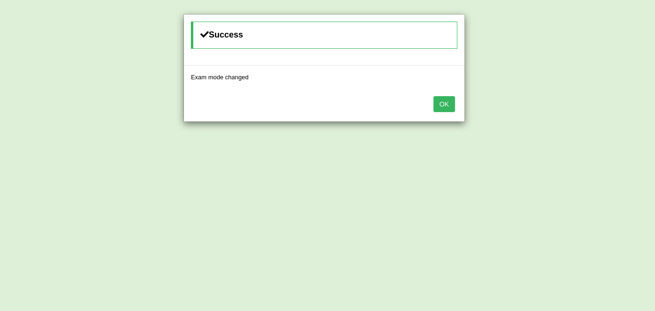
click at [443, 104] on button "OK" at bounding box center [445, 104] width 22 height 16
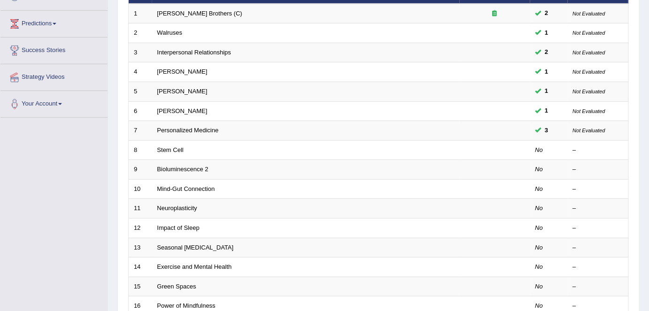
scroll to position [143, 0]
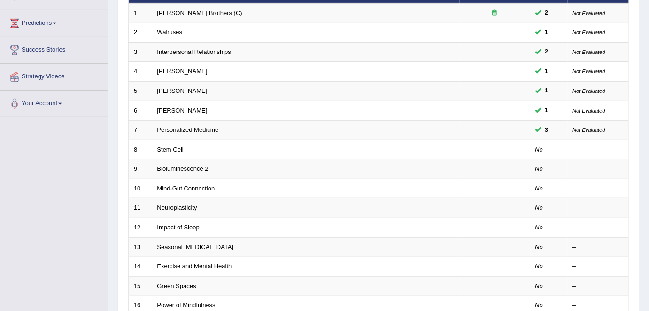
click at [176, 148] on link "Stem Cell" at bounding box center [170, 149] width 26 height 7
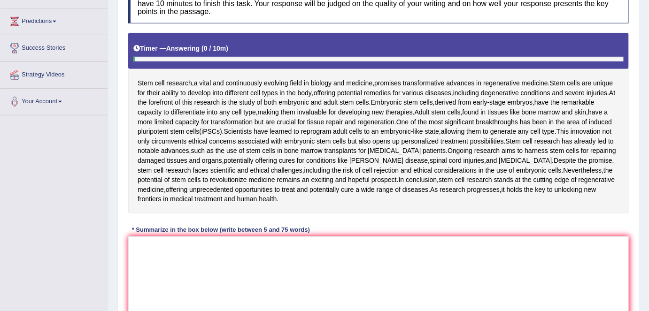
scroll to position [148, 0]
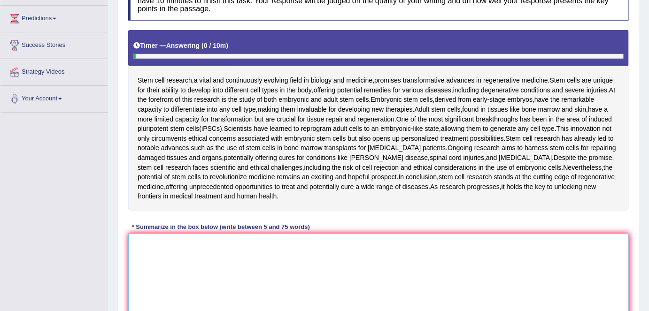
click at [210, 257] on textarea at bounding box center [378, 279] width 500 height 91
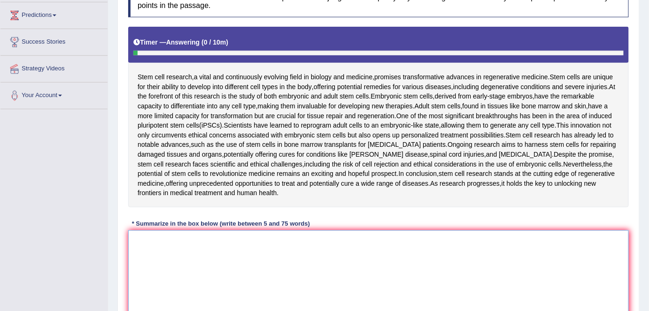
scroll to position [151, 0]
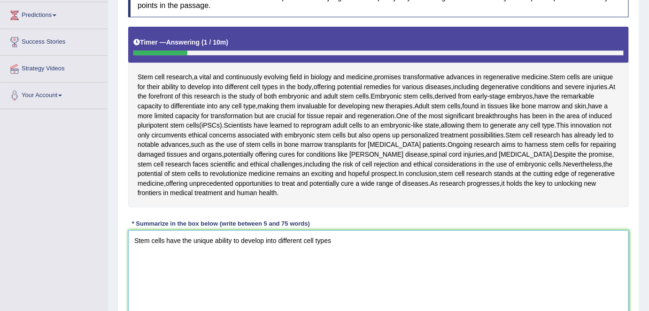
click at [339, 242] on textarea "Stem cells have the unique ability to develop into different cell types" at bounding box center [378, 276] width 500 height 91
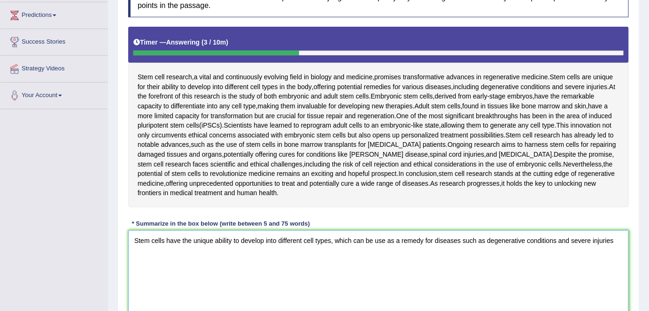
click at [140, 262] on textarea "Stem cells have the unique ability to develop into different cell types, which …" at bounding box center [378, 276] width 500 height 91
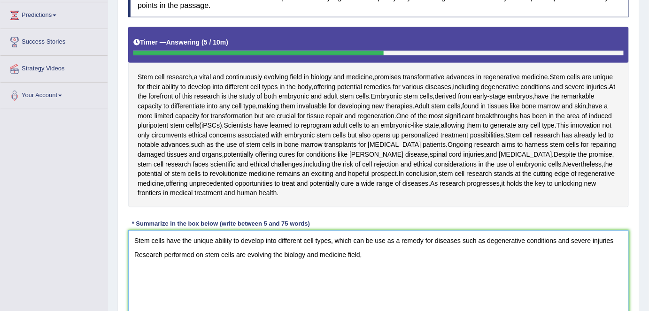
drag, startPoint x: 363, startPoint y: 257, endPoint x: 130, endPoint y: 254, distance: 233.4
click at [130, 254] on textarea "Stem cells have the unique ability to develop into different cell types, which …" at bounding box center [378, 276] width 500 height 91
click at [133, 241] on textarea "Stem cells have the unique ability to develop into different cell types, which …" at bounding box center [378, 276] width 500 height 91
paste textarea "Research performed on stem cells are evolving the biology and medicine field,"
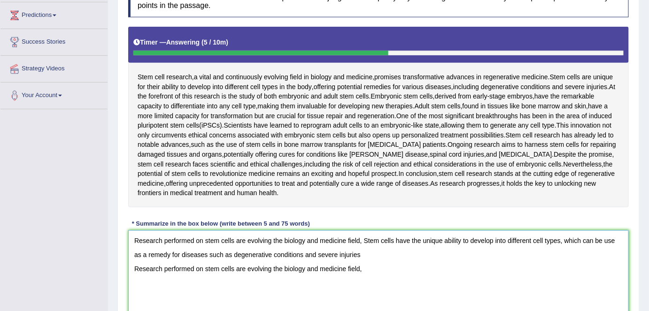
drag, startPoint x: 369, startPoint y: 272, endPoint x: 126, endPoint y: 268, distance: 243.2
click at [126, 268] on div "Instructions: Read the passage below and summarize it using one sentence. Type …" at bounding box center [378, 153] width 505 height 361
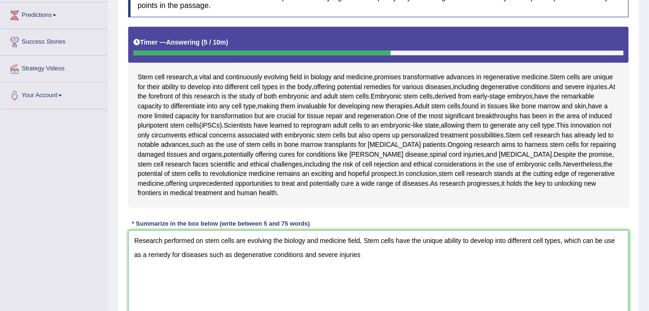
click at [367, 238] on textarea "Research performed on stem cells are evolving the biology and medicine field, S…" at bounding box center [378, 276] width 500 height 91
click at [362, 242] on textarea "Research performed on stem cells are evolving the biology and medicine field, s…" at bounding box center [378, 276] width 500 height 91
click at [366, 256] on textarea "Research performed on stem cells are evolving the biology and medicine field as…" at bounding box center [378, 276] width 500 height 91
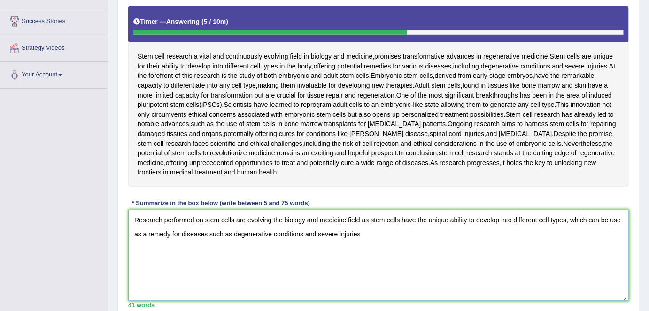
scroll to position [170, 0]
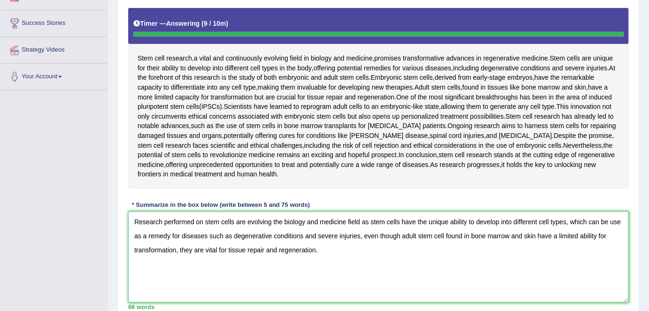
type textarea "Research performed on stem cells are evolving the biology and medicine field as…"
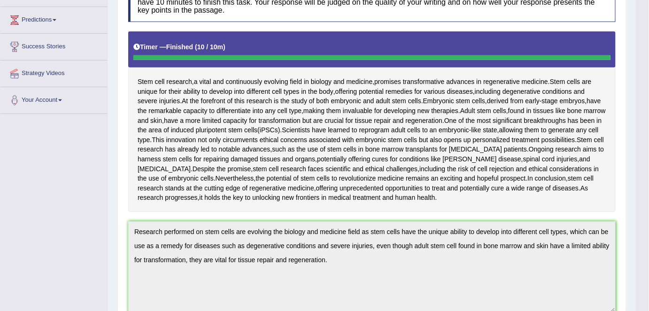
scroll to position [146, 0]
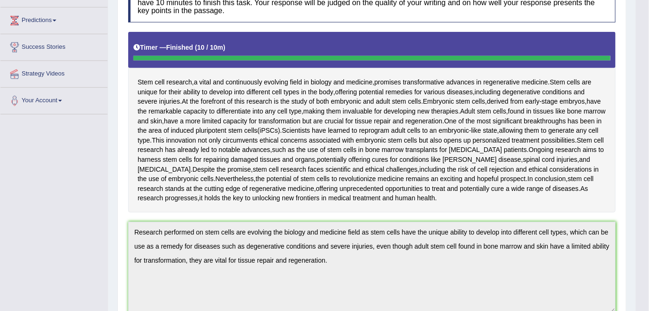
click at [35, 267] on div "Toggle navigation Home Practice Questions Speaking Practice Read Aloud Repeat S…" at bounding box center [318, 222] width 636 height 737
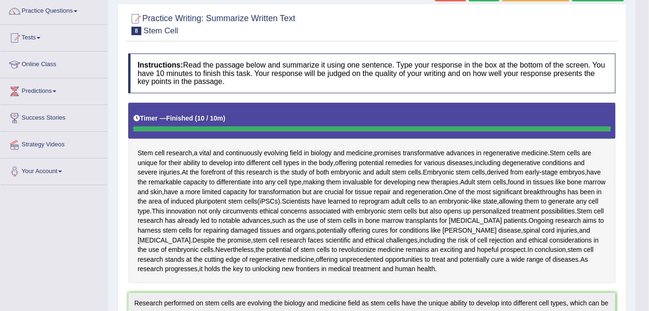
scroll to position [0, 0]
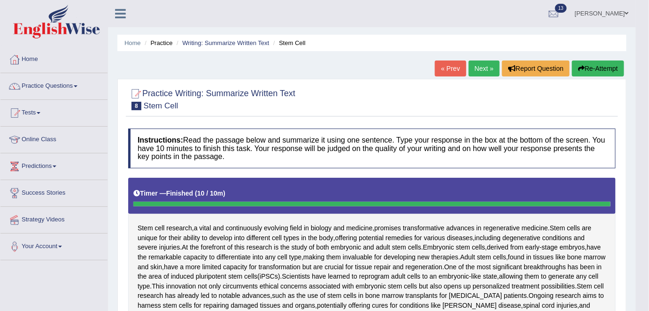
click at [478, 74] on link "Next »" at bounding box center [484, 69] width 31 height 16
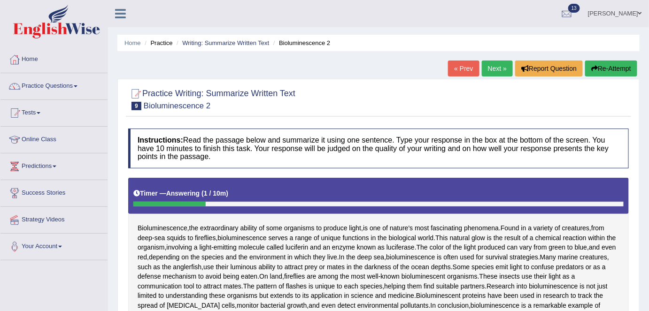
click at [620, 64] on button "Re-Attempt" at bounding box center [611, 69] width 52 height 16
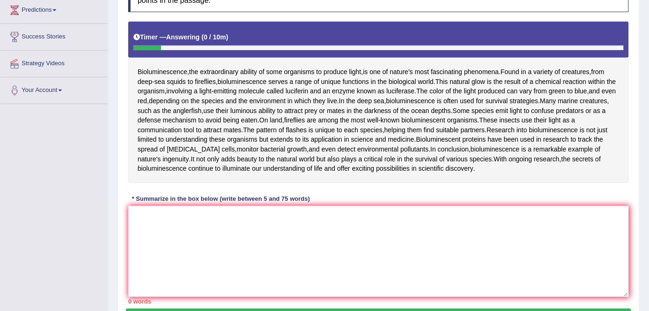
scroll to position [157, 0]
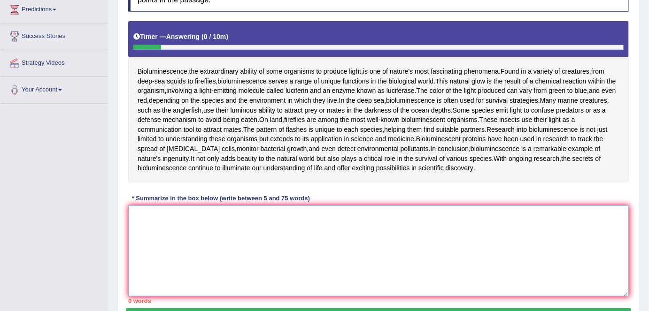
click at [449, 227] on textarea at bounding box center [378, 251] width 500 height 91
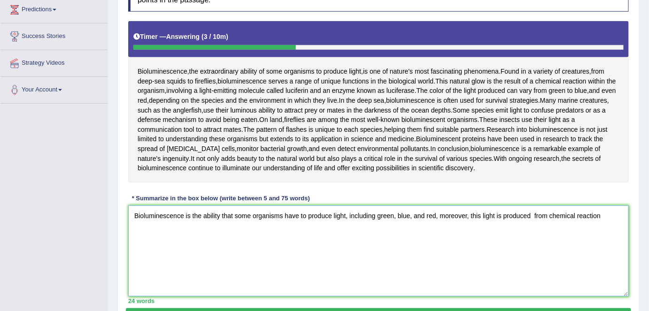
click at [532, 216] on textarea "Bioluminescence is the ability that some organisms have to produce light, inclu…" at bounding box center [378, 251] width 500 height 91
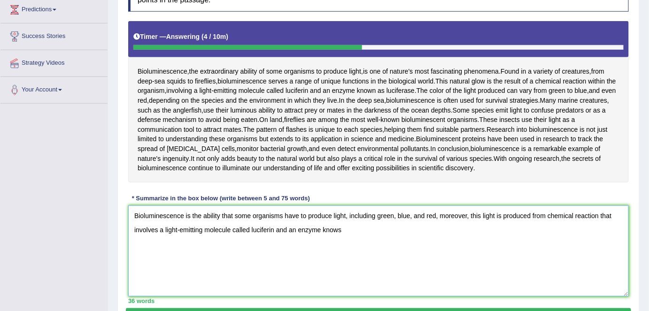
click at [619, 215] on textarea "Bioluminescence is the ability that some organisms have to produce light, inclu…" at bounding box center [378, 251] width 500 height 91
click at [157, 230] on textarea "Bioluminescence is the ability that some organisms have to produce light, inclu…" at bounding box center [378, 251] width 500 height 91
click at [326, 229] on textarea "Bioluminescence is the ability that some organisms have to produce light, inclu…" at bounding box center [378, 251] width 500 height 91
click at [616, 216] on textarea "Bioluminescence is the ability that some organisms have to produce light, inclu…" at bounding box center [378, 251] width 500 height 91
click at [378, 229] on textarea "Bioluminescence is the ability that some organisms have to produce light, inclu…" at bounding box center [378, 251] width 500 height 91
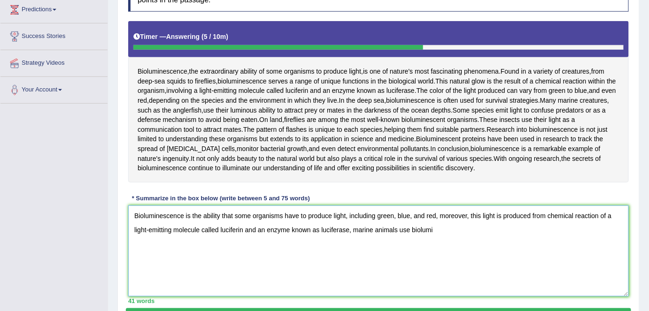
click at [467, 230] on textarea "Bioluminescence is the ability that some organisms have to produce light, inclu…" at bounding box center [378, 251] width 500 height 91
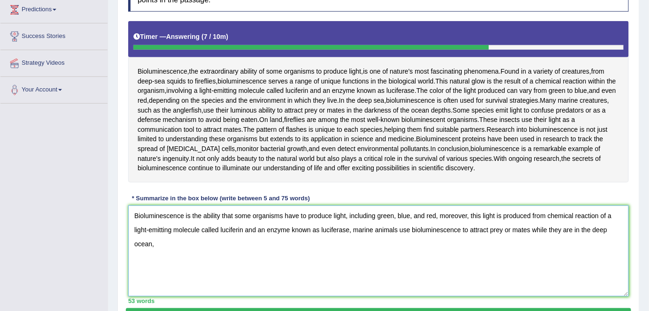
click at [353, 232] on textarea "Bioluminescence is the ability that some organisms have to produce light, inclu…" at bounding box center [378, 251] width 500 height 91
click at [298, 244] on textarea "Bioluminescence is the ability that some organisms have to produce light, inclu…" at bounding box center [378, 251] width 500 height 91
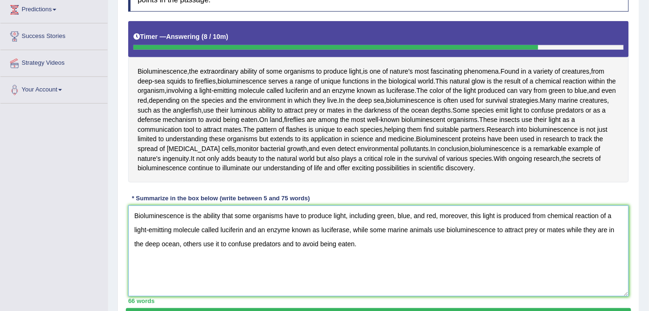
click at [279, 243] on textarea "Bioluminescence is the ability that some organisms have to produce light, inclu…" at bounding box center [378, 251] width 500 height 91
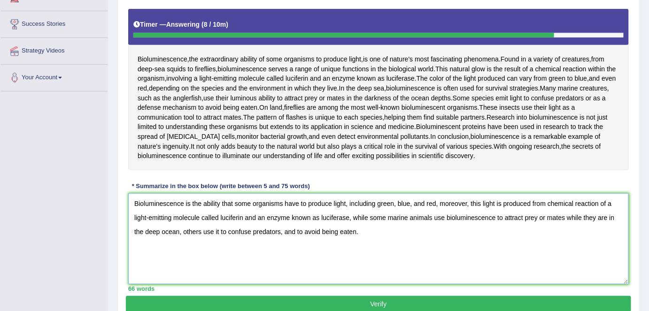
scroll to position [170, 0]
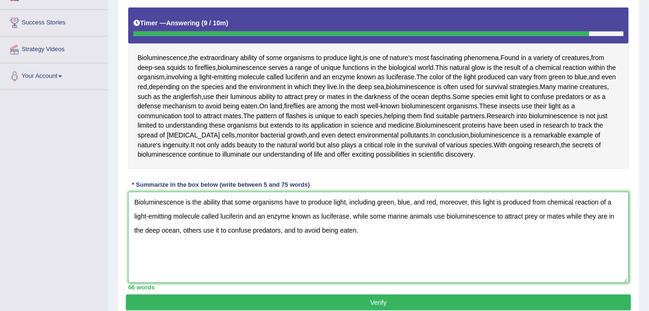
click at [581, 214] on textarea "Bioluminescence is the ability that some organisms have to produce light, inclu…" at bounding box center [378, 237] width 500 height 91
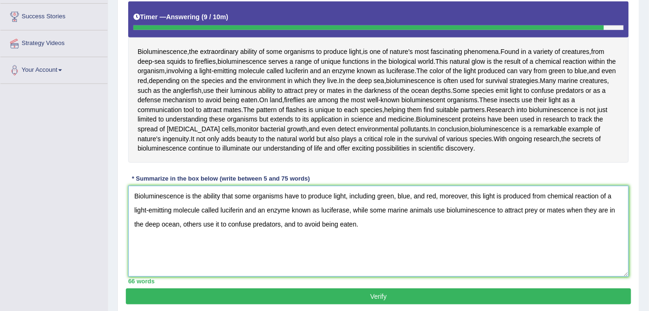
scroll to position [177, 0]
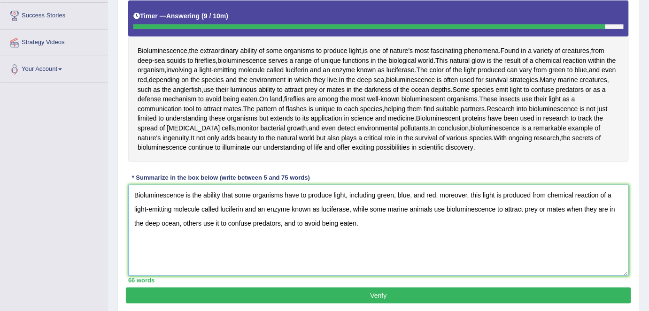
click at [294, 223] on textarea "Bioluminescence is the ability that some organisms have to produce light, inclu…" at bounding box center [378, 230] width 500 height 91
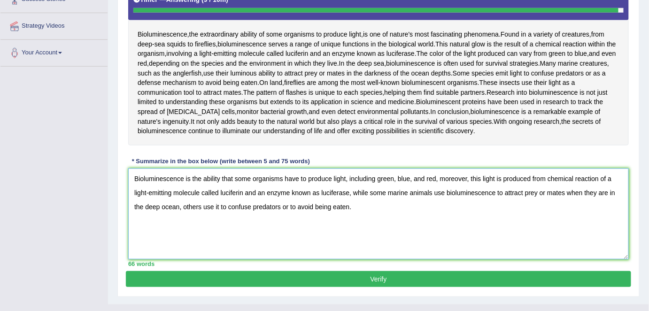
type textarea "Bioluminescence is the ability that some organisms have to produce light, inclu…"
click at [354, 281] on button "Verify" at bounding box center [378, 279] width 505 height 16
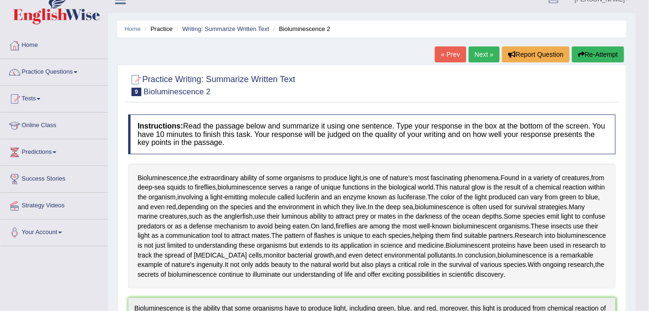
scroll to position [6, 0]
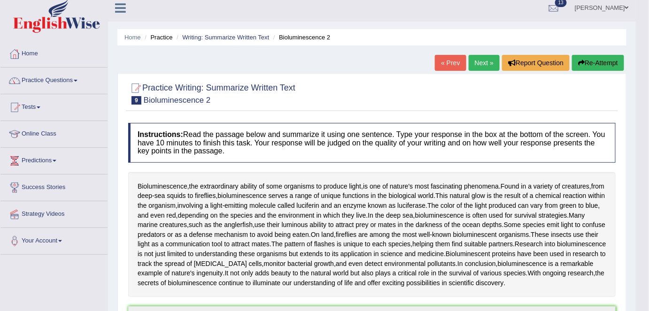
click at [483, 61] on link "Next »" at bounding box center [484, 63] width 31 height 16
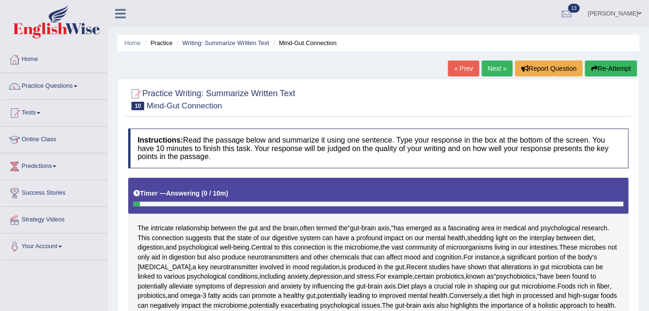
click at [466, 65] on link "« Prev" at bounding box center [463, 69] width 31 height 16
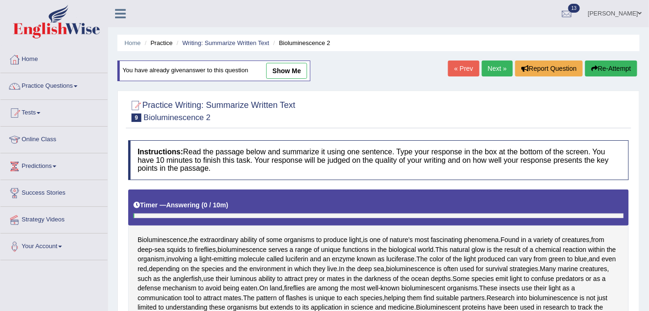
click at [466, 65] on link "« Prev" at bounding box center [463, 69] width 31 height 16
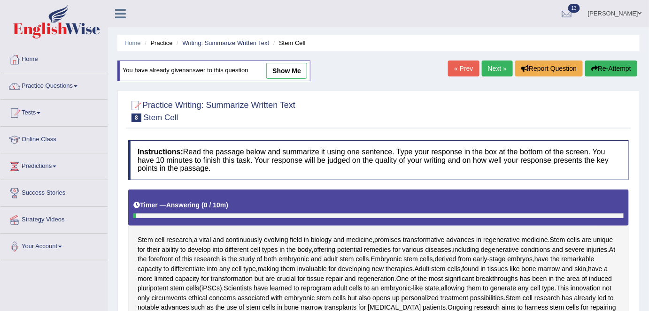
click at [466, 65] on link "« Prev" at bounding box center [463, 69] width 31 height 16
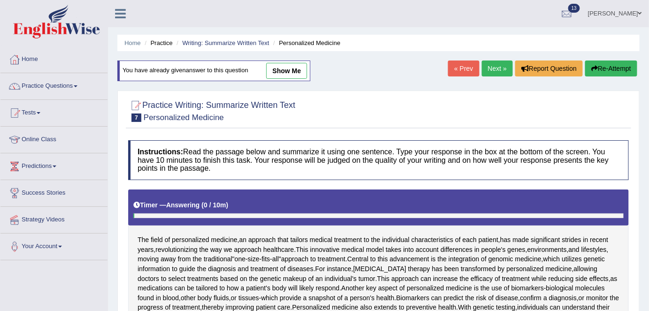
click at [501, 70] on link "Next »" at bounding box center [497, 69] width 31 height 16
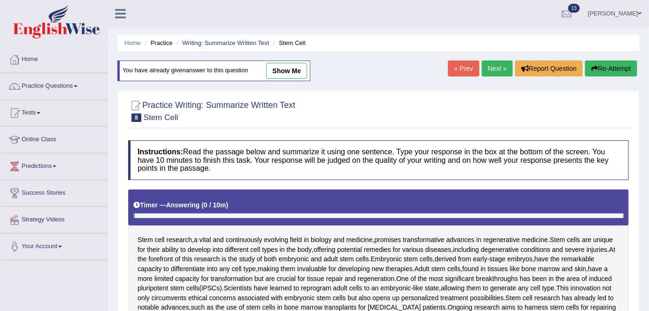
click at [501, 70] on link "Next »" at bounding box center [497, 69] width 31 height 16
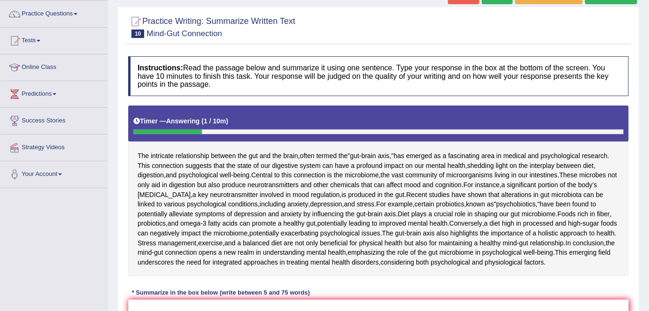
scroll to position [66, 0]
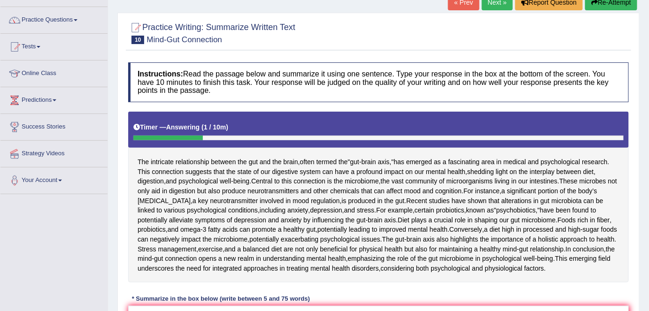
click at [616, 5] on button "Re-Attempt" at bounding box center [611, 2] width 52 height 16
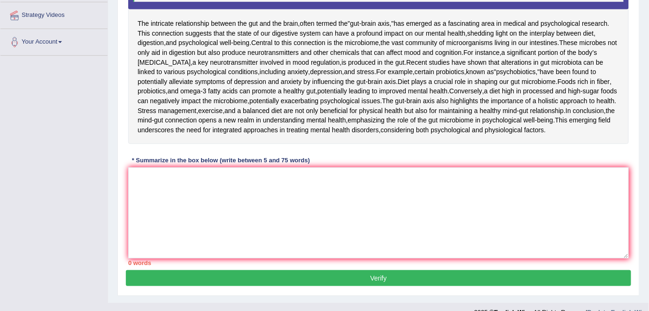
scroll to position [205, 0]
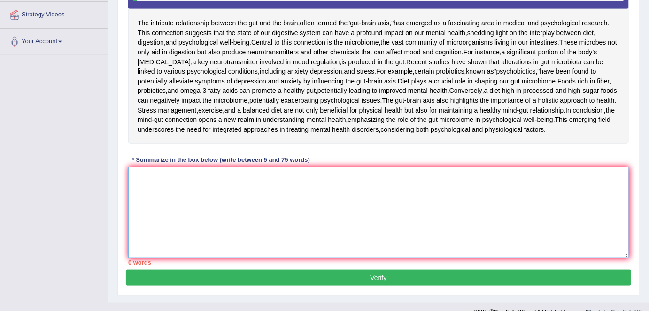
click at [300, 258] on textarea at bounding box center [378, 212] width 500 height 91
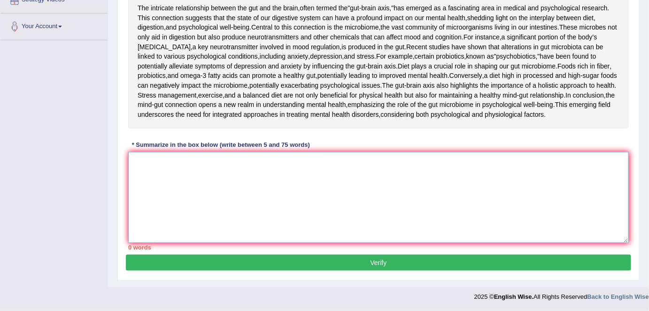
scroll to position [224, 0]
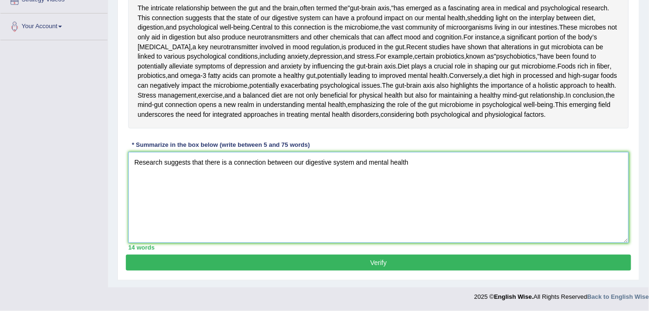
click at [292, 234] on textarea "Research suggests that there is a connection between our digestive system and m…" at bounding box center [378, 197] width 500 height 91
click at [623, 233] on textarea "Research suggests that there is a connection between the gut and the brain, mor…" at bounding box center [378, 197] width 500 height 91
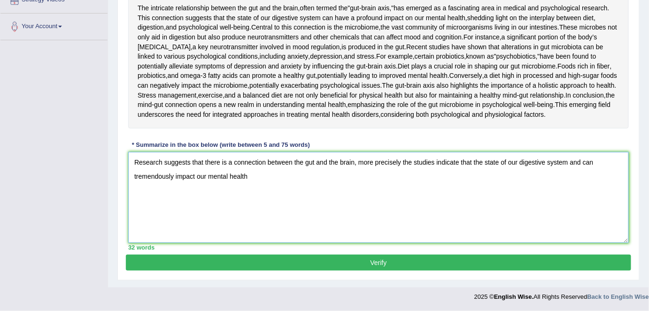
scroll to position [227, 0]
click at [583, 232] on textarea "Research suggests that there is a connection between the gut and the brain, mor…" at bounding box center [378, 197] width 500 height 91
click at [239, 243] on textarea "Research suggests that there is a connection between the gut and the brain, mor…" at bounding box center [378, 197] width 500 height 91
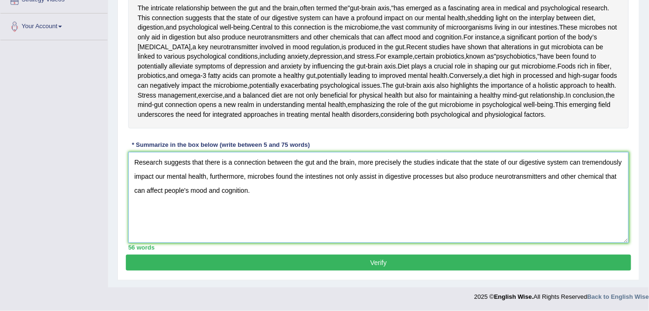
scroll to position [268, 0]
click at [603, 207] on textarea "Research suggests that there is a connection between the gut and the brain, mor…" at bounding box center [378, 197] width 500 height 91
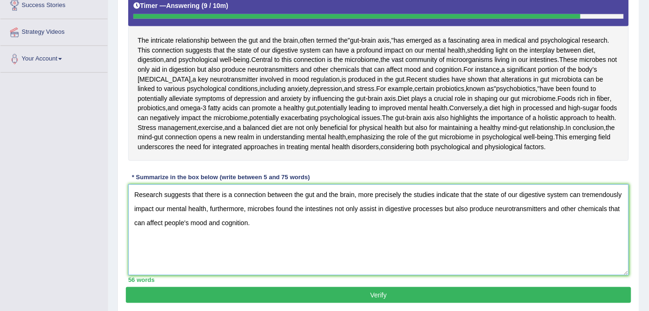
scroll to position [226, 0]
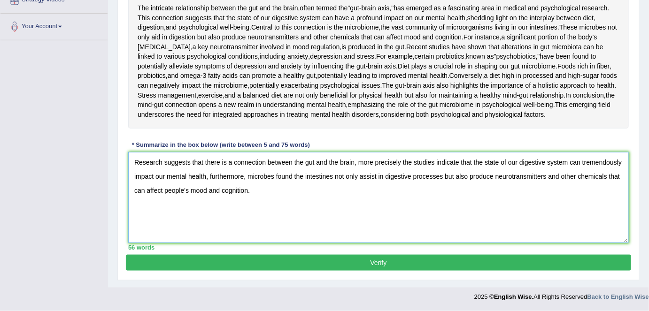
click at [275, 243] on textarea "Research suggests that there is a connection between the gut and the brain, mor…" at bounding box center [378, 197] width 500 height 91
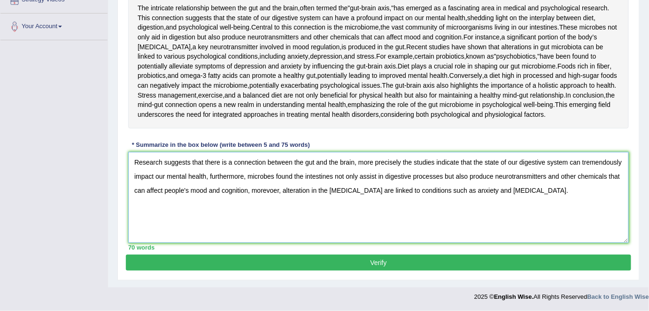
scroll to position [288, 0]
click at [278, 199] on textarea "Research suggests that there is a connection between the gut and the brain, mor…" at bounding box center [378, 197] width 500 height 91
click at [309, 232] on textarea "Research suggests that there is a connection between the gut and the brain, mor…" at bounding box center [378, 197] width 500 height 91
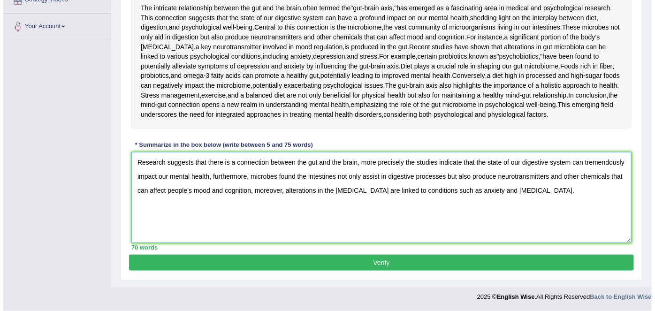
scroll to position [218, 0]
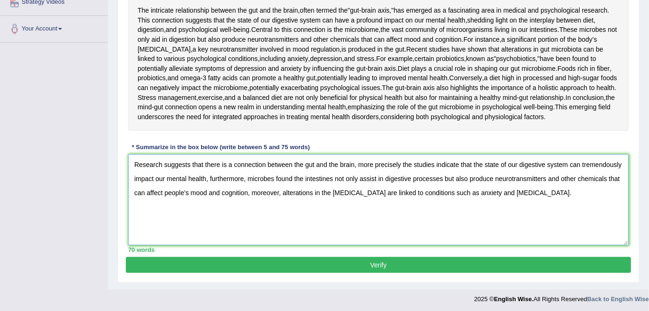
type textarea "Research suggests that there is a connection between the gut and the brain, mor…"
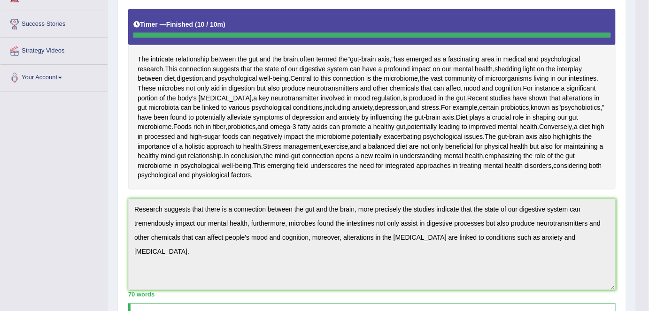
scroll to position [0, 0]
